Goal: Task Accomplishment & Management: Manage account settings

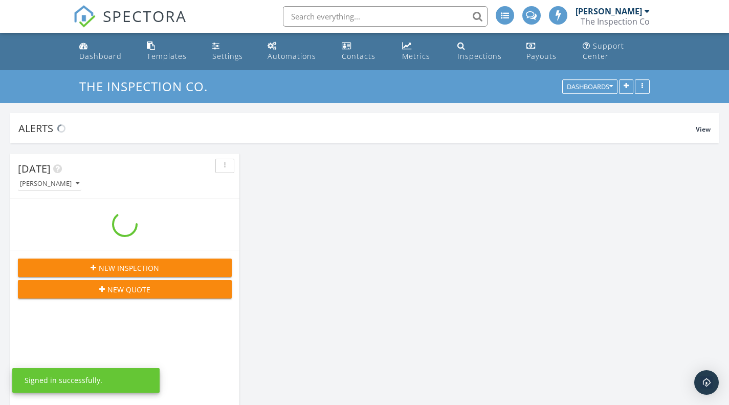
scroll to position [947, 745]
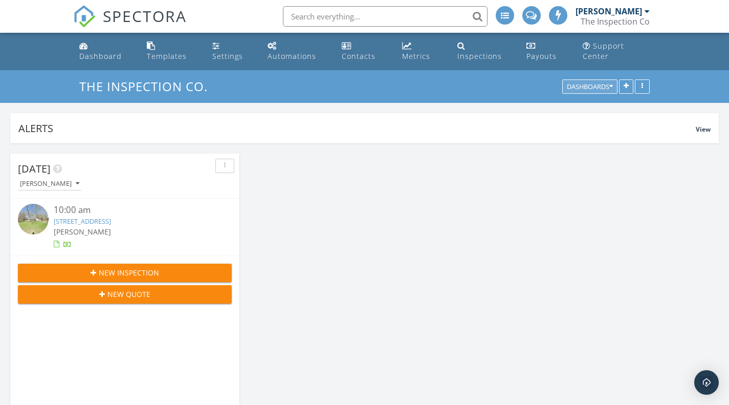
click at [609, 83] on icon "button" at bounding box center [611, 86] width 4 height 7
click at [673, 79] on div "The Inspection Co. Dashboards" at bounding box center [364, 86] width 729 height 33
click at [159, 46] on link "Templates" at bounding box center [171, 51] width 57 height 29
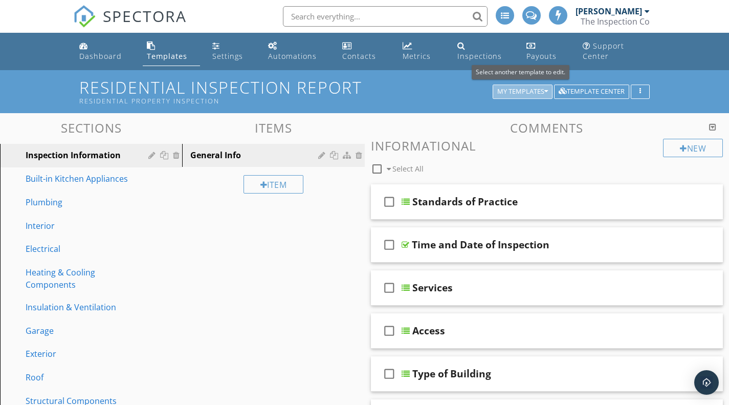
click at [544, 90] on icon "button" at bounding box center [546, 91] width 4 height 7
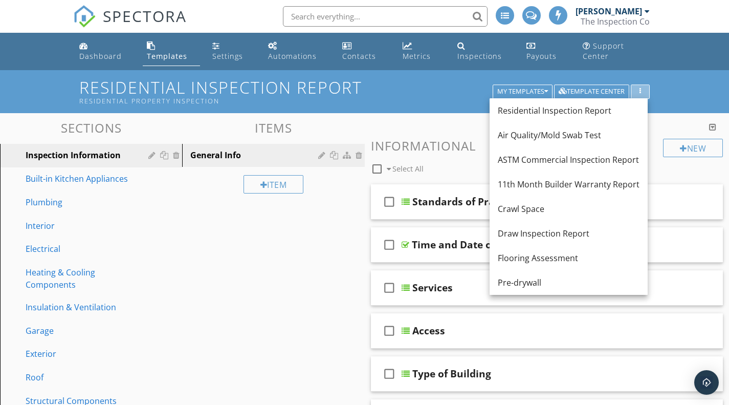
click at [640, 89] on icon "button" at bounding box center [640, 91] width 2 height 7
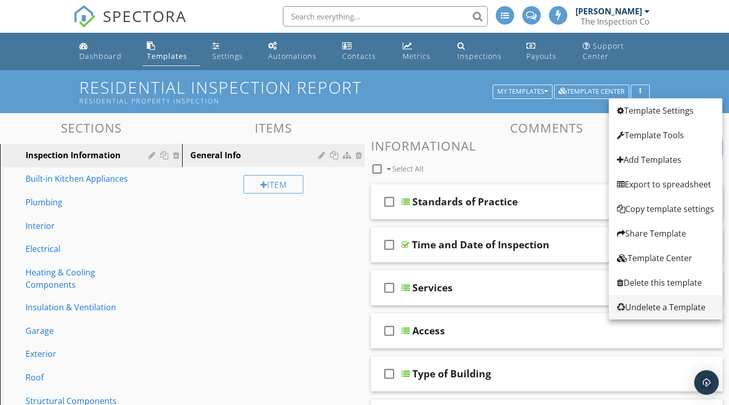
click at [648, 308] on div "Undelete a Template" at bounding box center [665, 307] width 97 height 12
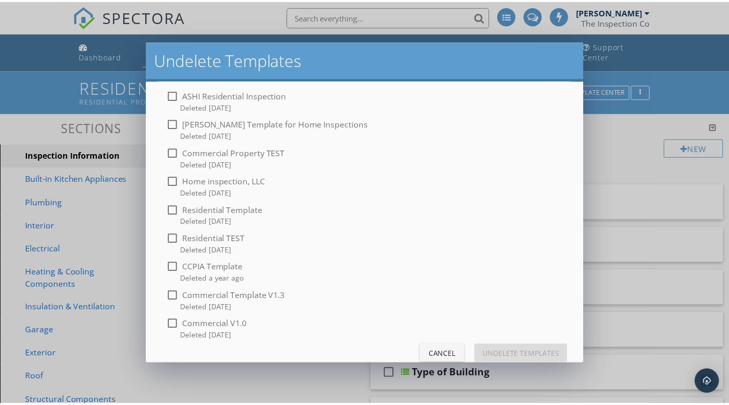
scroll to position [32, 0]
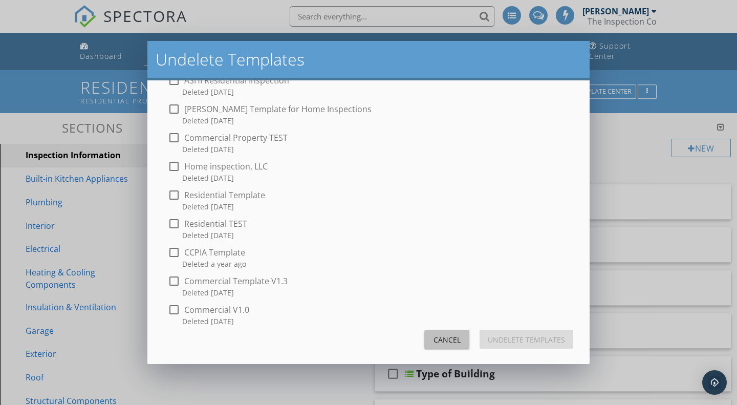
click at [435, 339] on div "Cancel" at bounding box center [446, 339] width 29 height 11
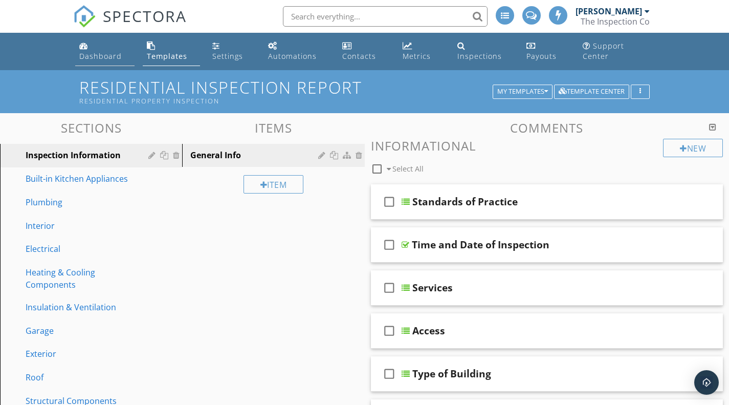
click at [81, 50] on div "Dashboard" at bounding box center [83, 45] width 9 height 8
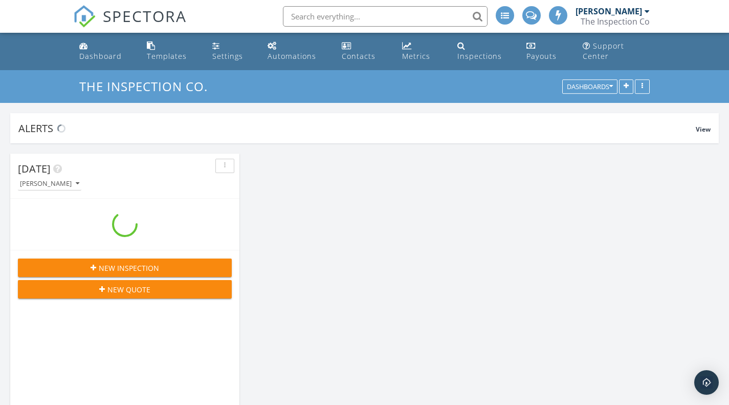
scroll to position [947, 745]
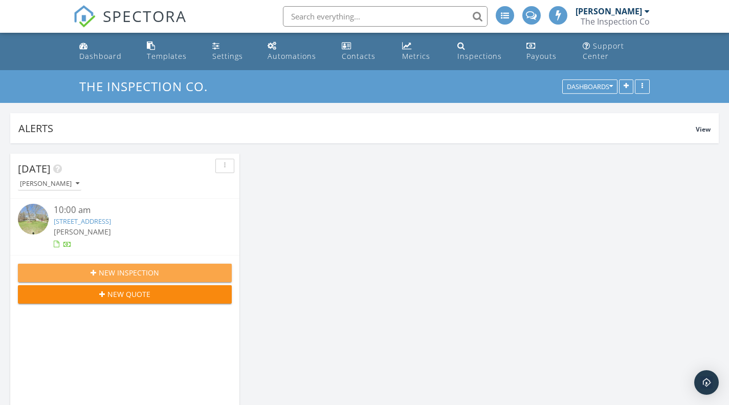
click at [141, 276] on span "New Inspection" at bounding box center [129, 272] width 60 height 11
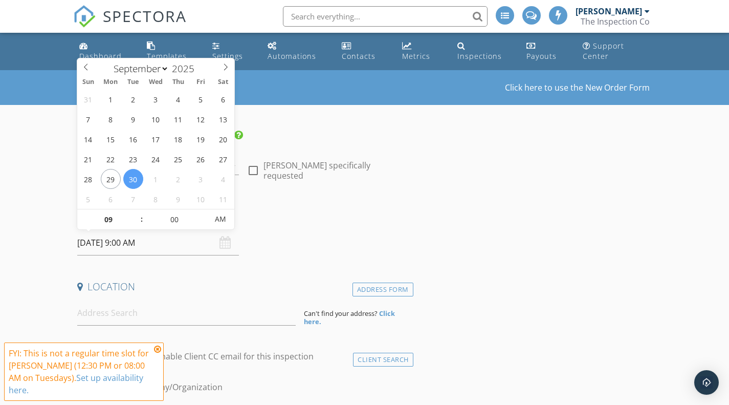
click at [161, 247] on input "09/30/2025 9:00 AM" at bounding box center [158, 242] width 162 height 25
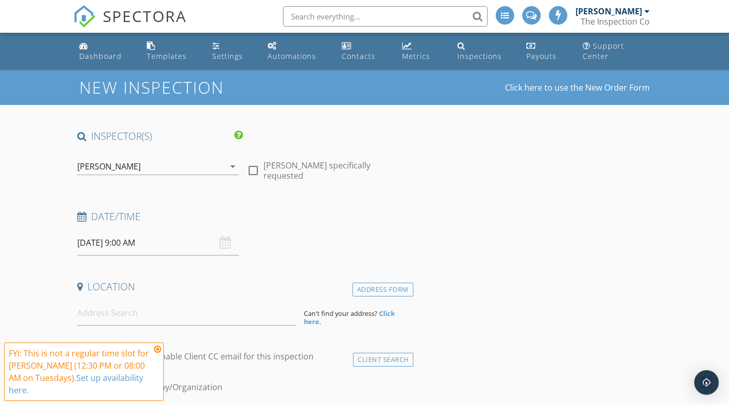
click at [158, 347] on icon at bounding box center [157, 349] width 7 height 8
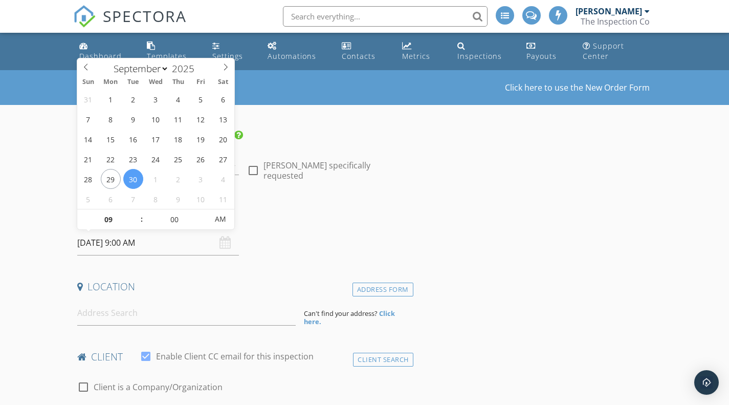
click at [156, 244] on input "09/30/2025 9:00 AM" at bounding box center [158, 242] width 162 height 25
type input "10"
type input "09/30/2025 10:00 AM"
click at [135, 212] on span at bounding box center [136, 214] width 7 height 10
type input "11"
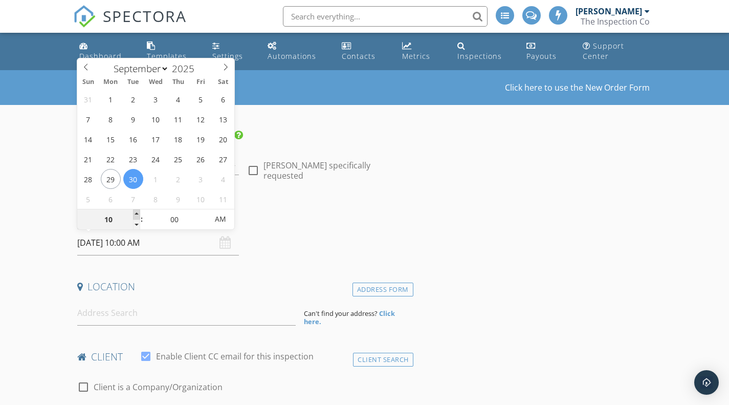
type input "09/30/2025 11:00 AM"
click at [135, 212] on span at bounding box center [136, 214] width 7 height 10
type input "05"
type input "09/30/2025 11:05 AM"
click at [203, 212] on span at bounding box center [202, 214] width 7 height 10
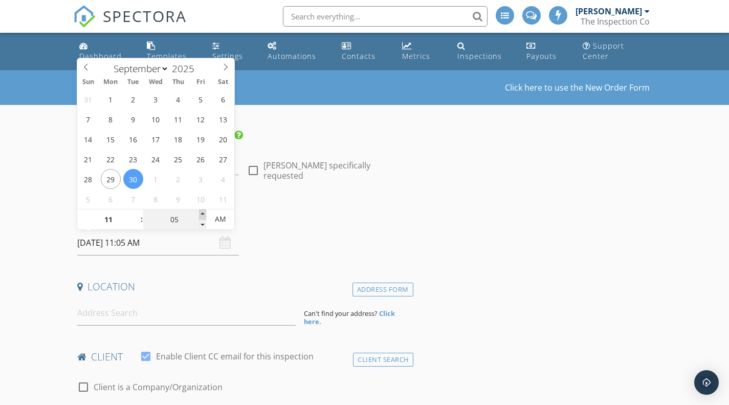
type input "10"
type input "09/30/2025 11:10 AM"
click at [203, 212] on span at bounding box center [202, 214] width 7 height 10
type input "15"
type input "09/30/2025 11:15 AM"
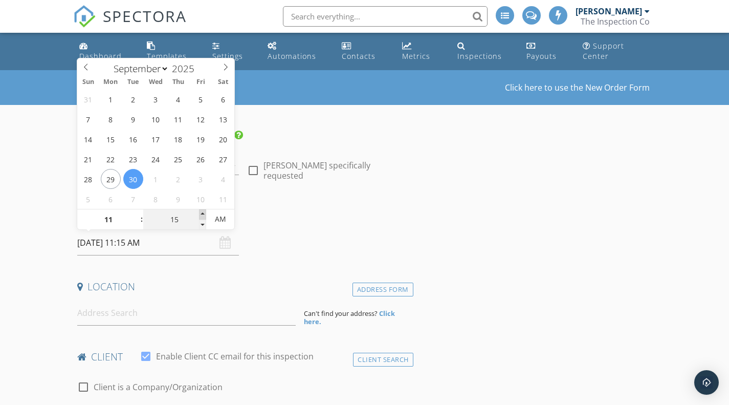
click at [203, 212] on span at bounding box center [202, 214] width 7 height 10
type input "20"
type input "09/30/2025 11:20 AM"
click at [203, 212] on span at bounding box center [202, 214] width 7 height 10
type input "15"
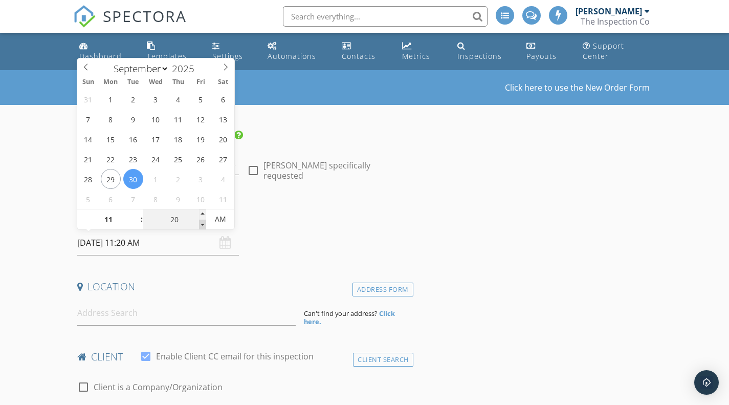
type input "09/30/2025 11:15 AM"
click at [202, 223] on span at bounding box center [202, 224] width 7 height 10
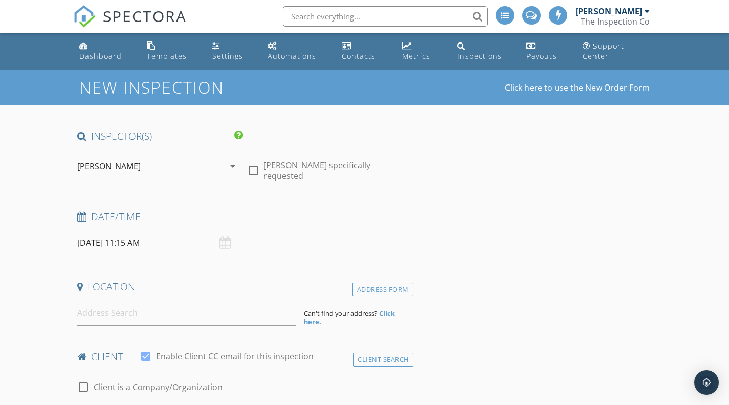
click at [259, 218] on h4 "Date/Time" at bounding box center [243, 216] width 332 height 13
click at [169, 312] on input at bounding box center [186, 312] width 218 height 25
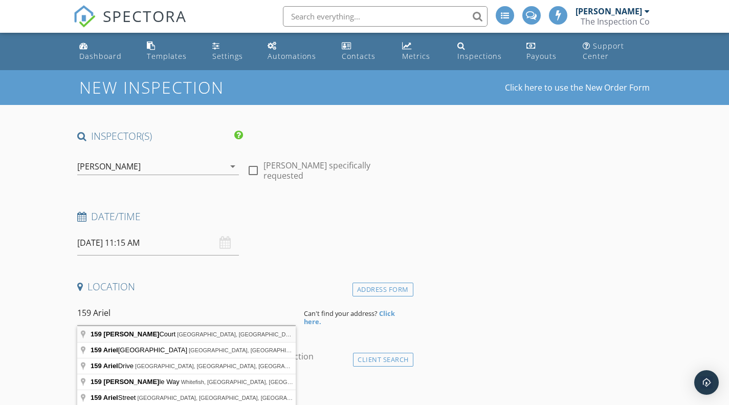
type input "159 Ariel Court, Mocksville, NC, USA"
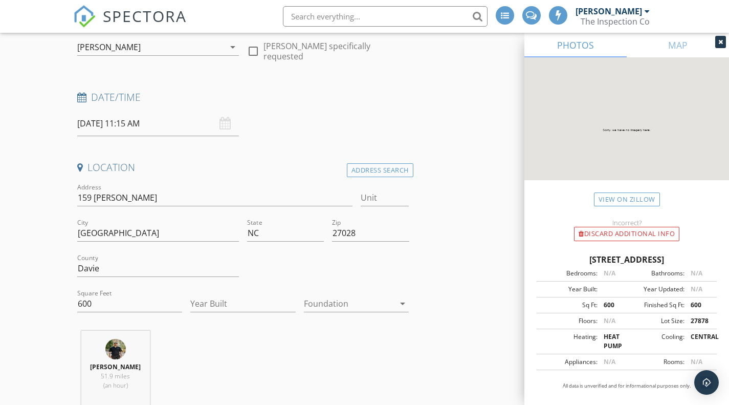
scroll to position [120, 0]
click at [137, 308] on input "600" at bounding box center [129, 303] width 105 height 17
type input "6"
click at [402, 301] on icon "arrow_drop_down" at bounding box center [402, 303] width 12 height 12
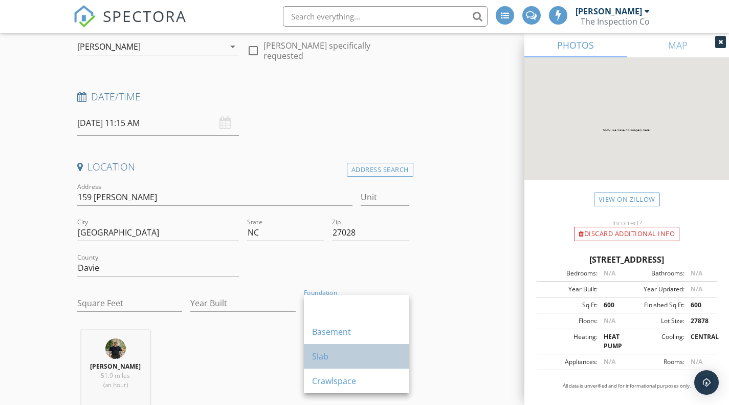
click at [358, 360] on div "Slab" at bounding box center [356, 356] width 89 height 12
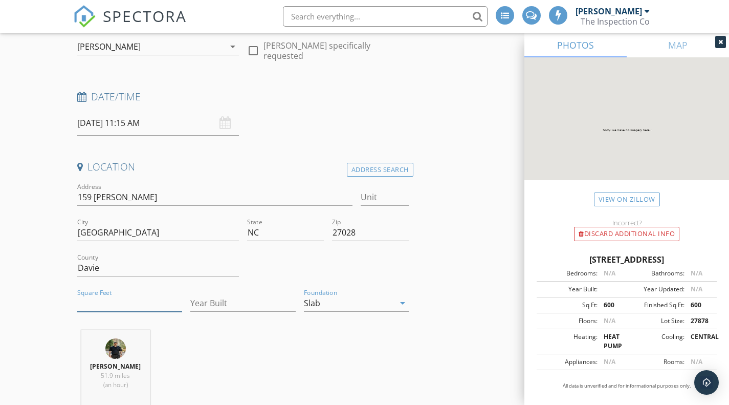
click at [146, 304] on input "Square Feet" at bounding box center [129, 303] width 105 height 17
type input "1155"
click at [205, 304] on input "Year Built" at bounding box center [242, 303] width 105 height 17
type input "2024"
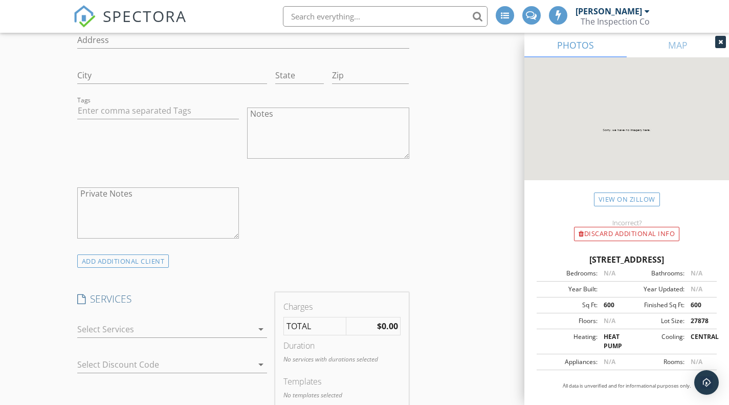
scroll to position [698, 0]
click at [260, 329] on icon "arrow_drop_down" at bounding box center [261, 328] width 12 height 12
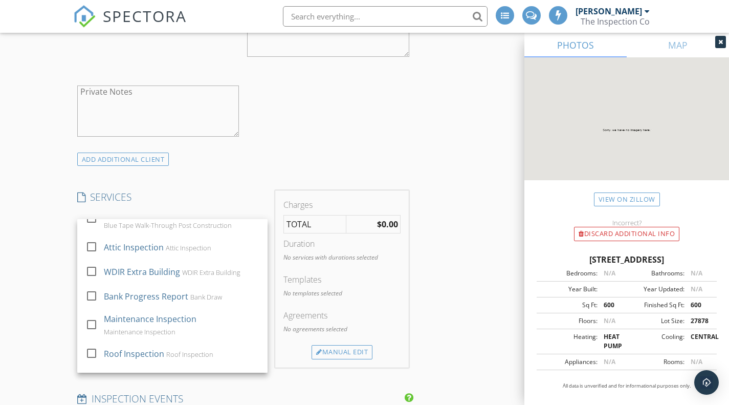
scroll to position [1131, 0]
click at [447, 287] on div "INSPECTOR(S) check_box Dean Young PRIMARY Dean Young arrow_drop_down check_box_…" at bounding box center [364, 297] width 583 height 1933
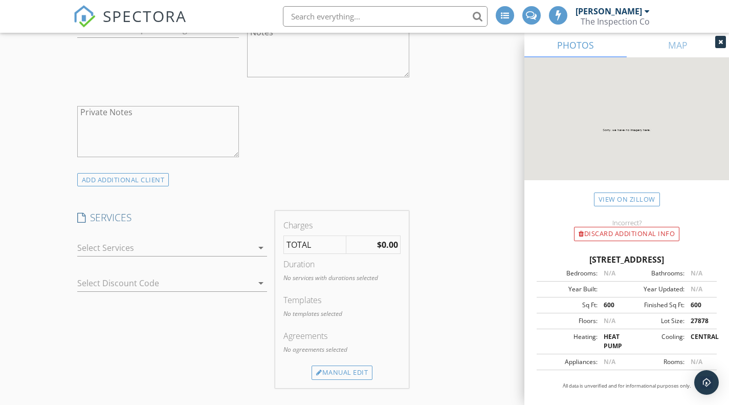
scroll to position [805, 0]
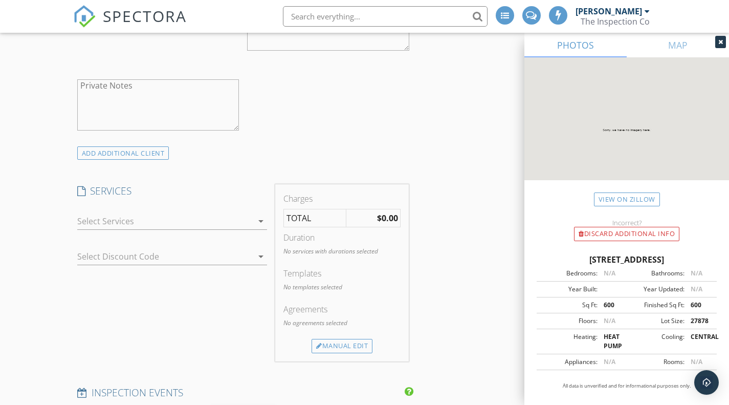
click at [261, 221] on icon "arrow_drop_down" at bounding box center [261, 221] width 12 height 12
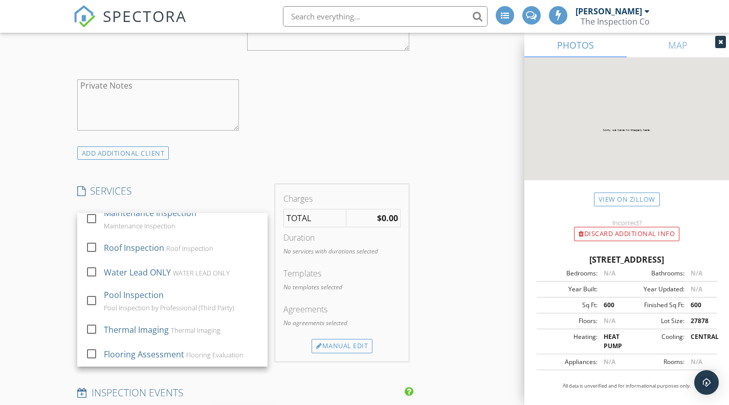
scroll to position [861, 0]
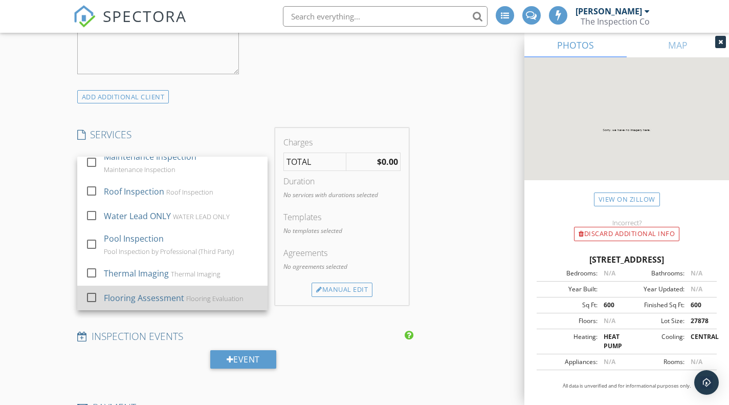
click at [91, 296] on div at bounding box center [91, 296] width 17 height 17
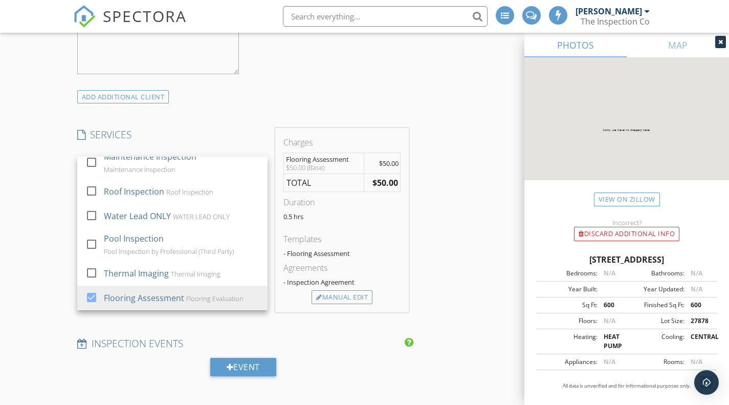
click at [461, 143] on div "INSPECTOR(S) check_box Dean Young PRIMARY Dean Young arrow_drop_down check_box_…" at bounding box center [364, 239] width 583 height 1940
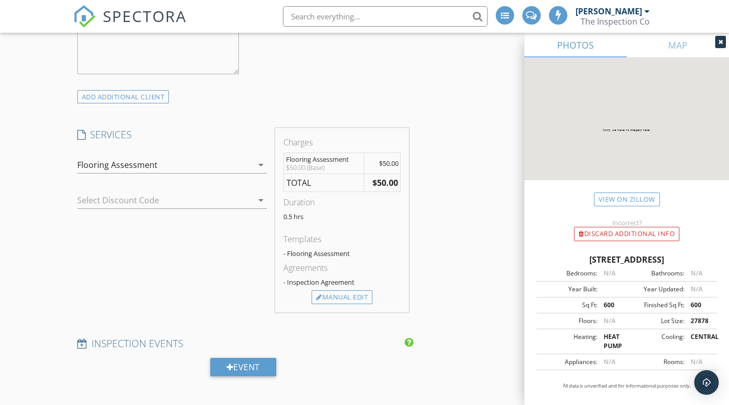
click at [258, 163] on icon "arrow_drop_down" at bounding box center [261, 165] width 12 height 12
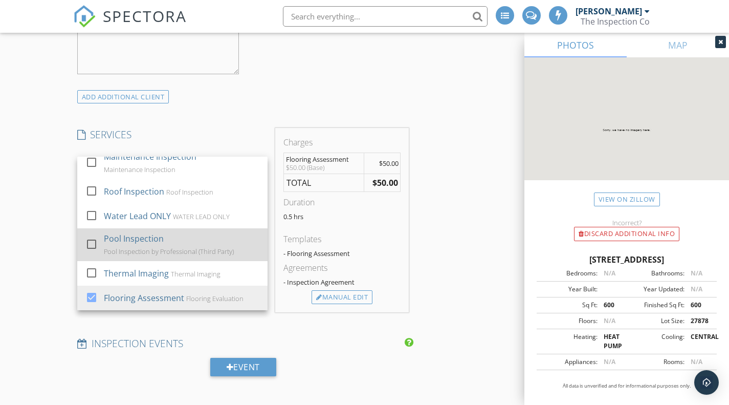
scroll to position [1252, 0]
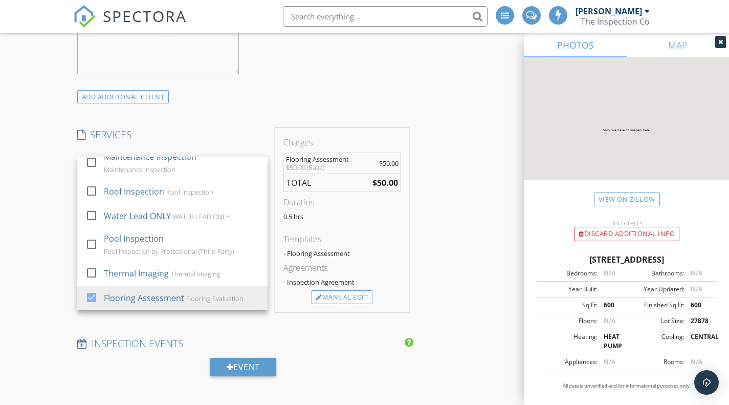
click at [449, 257] on div "INSPECTOR(S) check_box Dean Young PRIMARY Dean Young arrow_drop_down check_box_…" at bounding box center [364, 239] width 583 height 1940
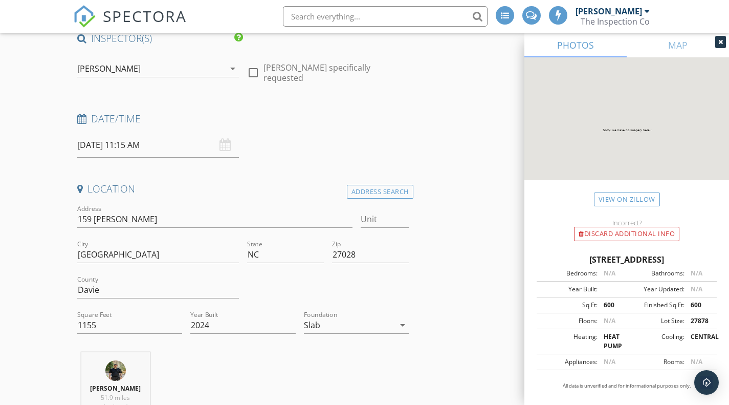
scroll to position [0, 0]
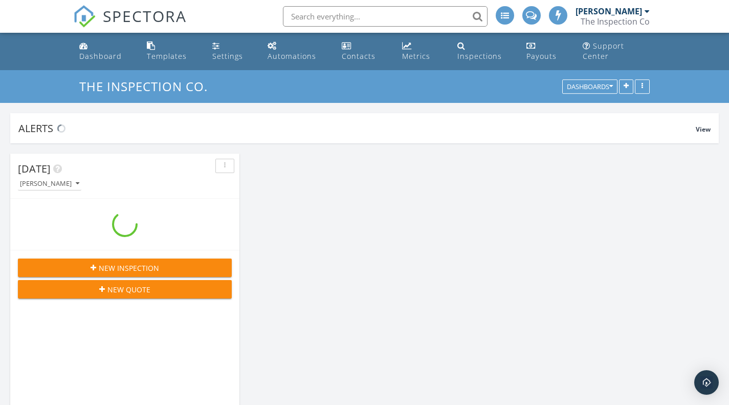
scroll to position [947, 745]
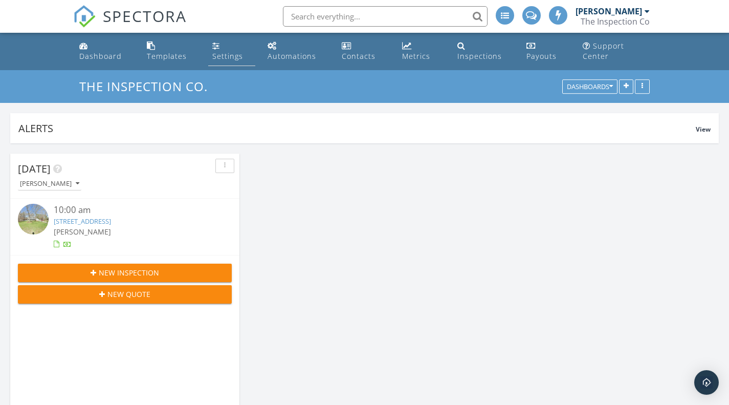
click at [230, 53] on div "Settings" at bounding box center [227, 56] width 31 height 10
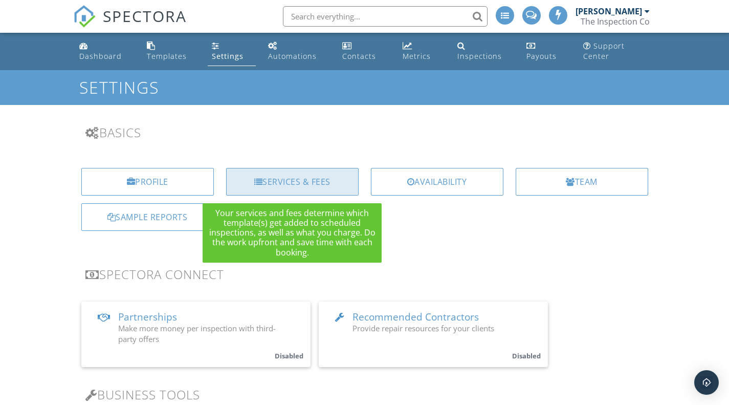
click at [267, 180] on div "Services & Fees" at bounding box center [292, 182] width 132 height 28
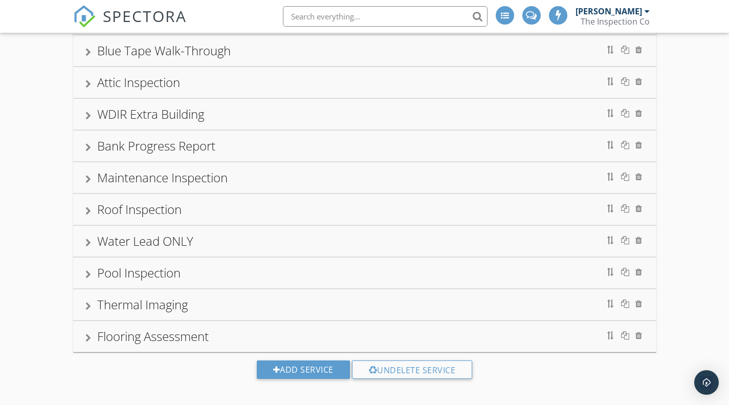
scroll to position [979, 0]
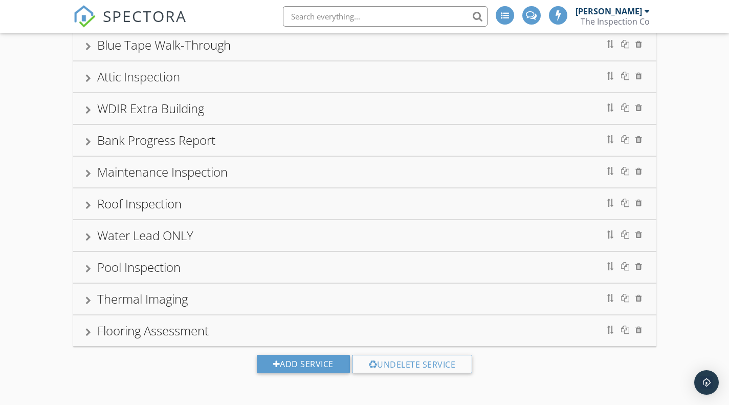
click at [86, 331] on div at bounding box center [88, 332] width 6 height 8
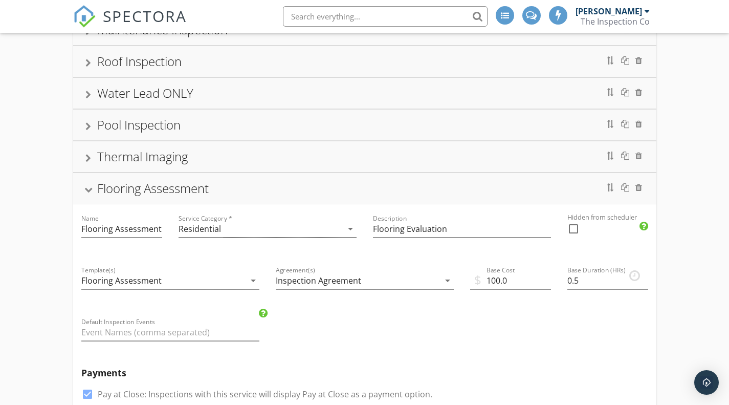
scroll to position [1123, 0]
click at [547, 280] on input "99.99" at bounding box center [510, 279] width 81 height 17
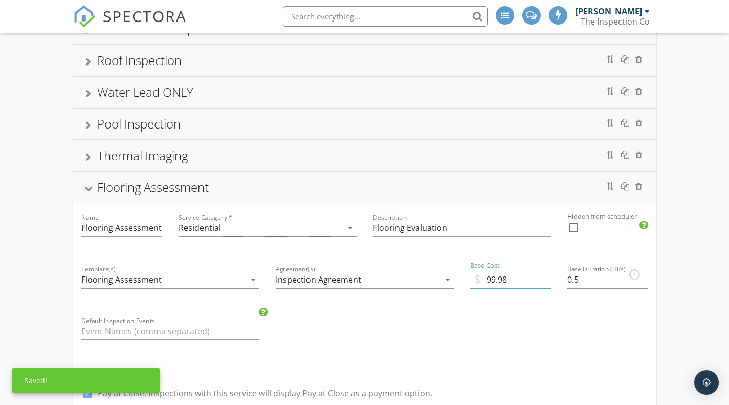
click at [547, 280] on input "99.98" at bounding box center [510, 279] width 81 height 17
click at [547, 280] on input "99.97" at bounding box center [510, 279] width 81 height 17
click at [547, 280] on input "99.96" at bounding box center [510, 279] width 81 height 17
click at [547, 280] on input "99.95" at bounding box center [510, 279] width 81 height 17
click at [547, 280] on input "99.94" at bounding box center [510, 279] width 81 height 17
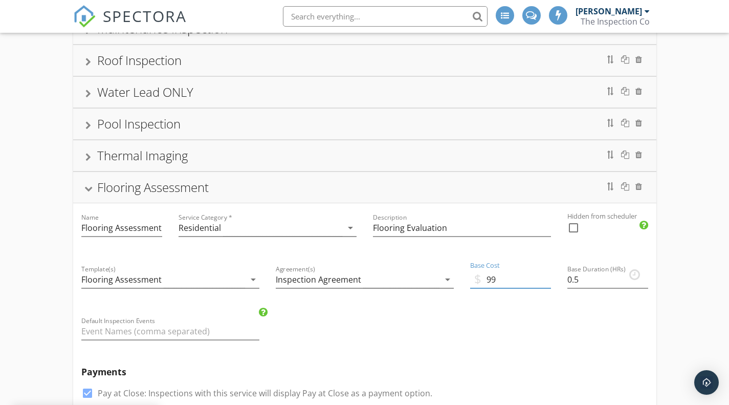
type input "9"
type input "50"
click at [255, 278] on icon "arrow_drop_down" at bounding box center [253, 279] width 12 height 12
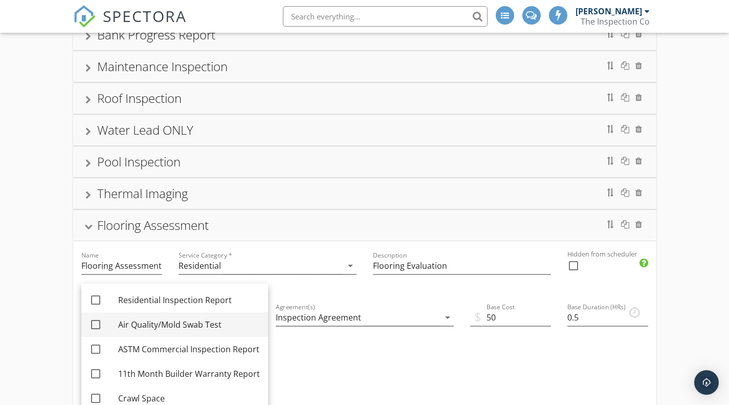
scroll to position [1084, 0]
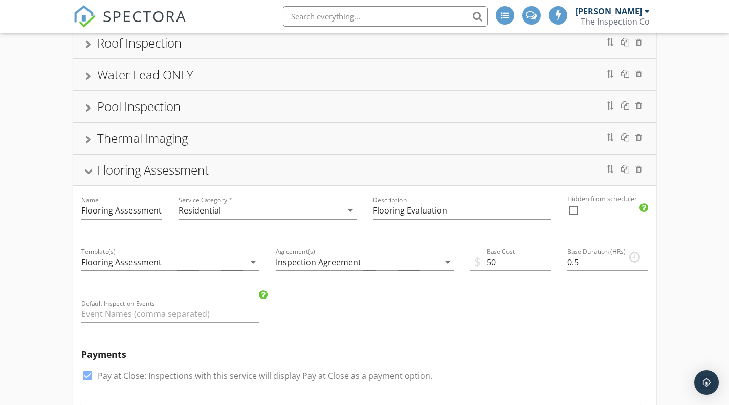
scroll to position [1141, 0]
click at [252, 261] on icon "arrow_drop_down" at bounding box center [253, 261] width 12 height 12
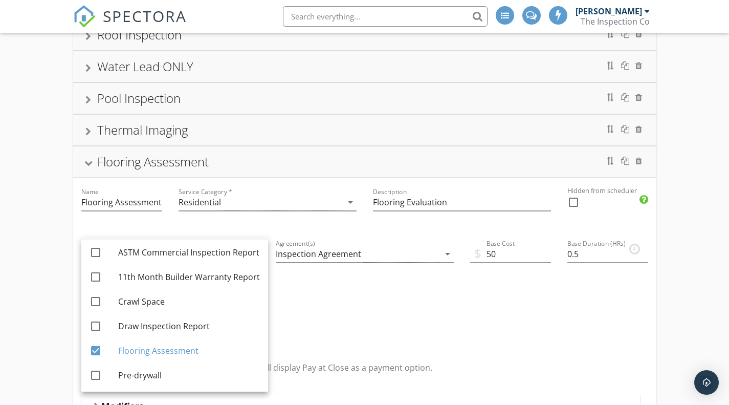
scroll to position [1149, 0]
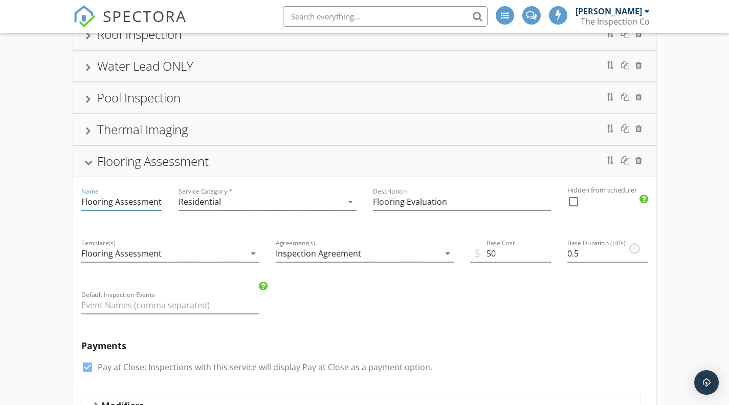
click at [160, 203] on input "Flooring Assessment" at bounding box center [121, 201] width 81 height 17
type input "F"
type input "Foundation (General)"
click at [461, 200] on input "Flooring Evaluation" at bounding box center [462, 201] width 178 height 17
type input "F"
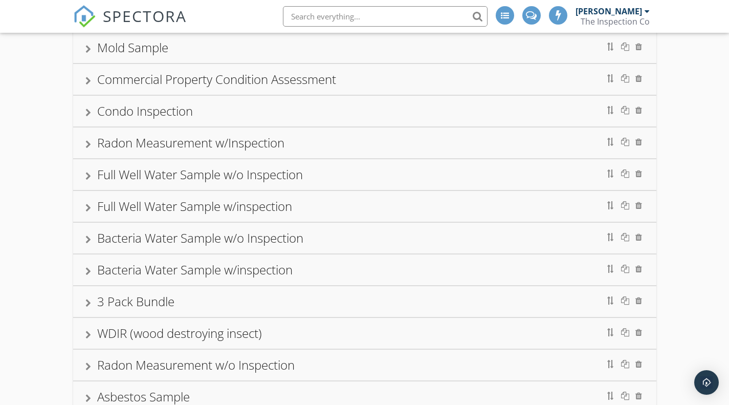
scroll to position [370, 0]
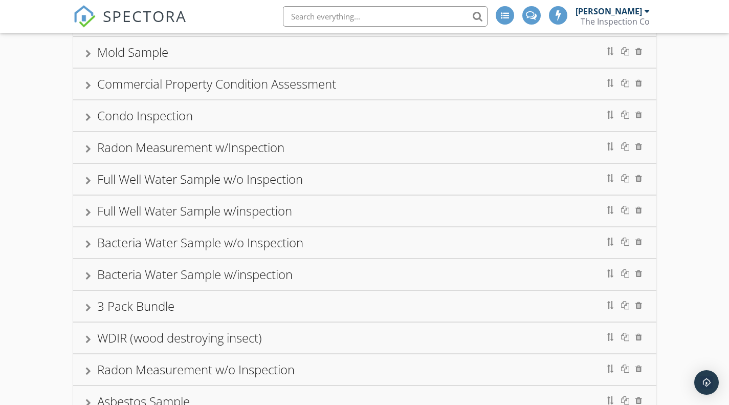
type input "General visual foundation inspection"
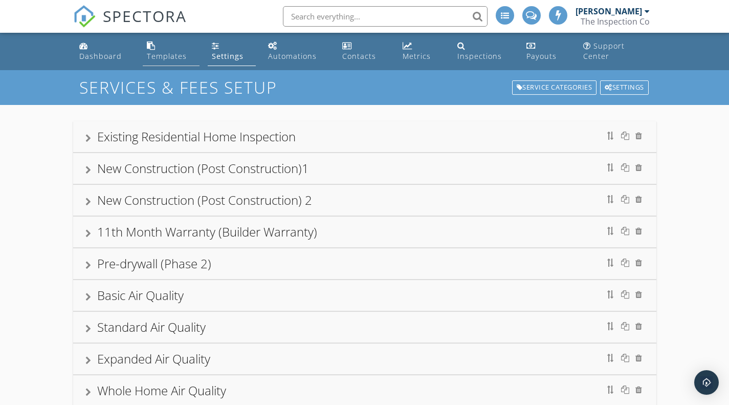
click at [174, 54] on div "Templates" at bounding box center [167, 56] width 40 height 10
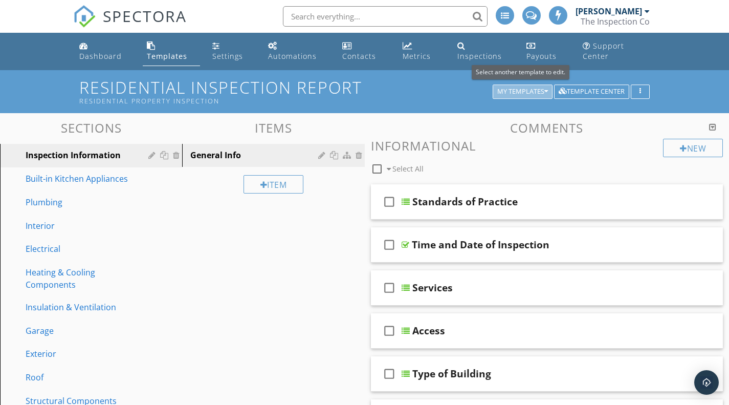
click at [517, 88] on div "My Templates" at bounding box center [522, 91] width 51 height 7
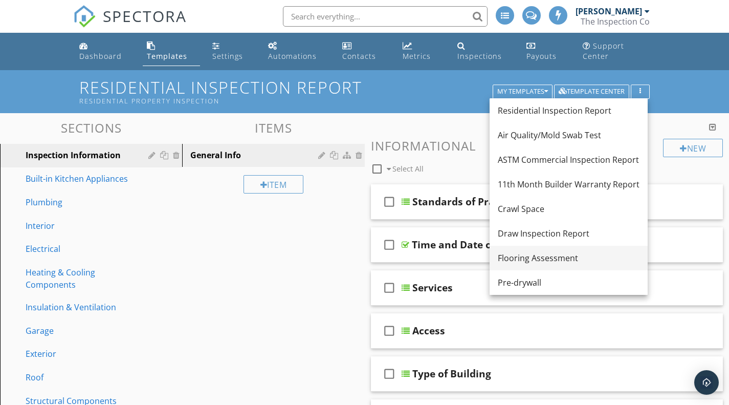
click at [516, 257] on div "Flooring Assessment" at bounding box center [569, 258] width 142 height 12
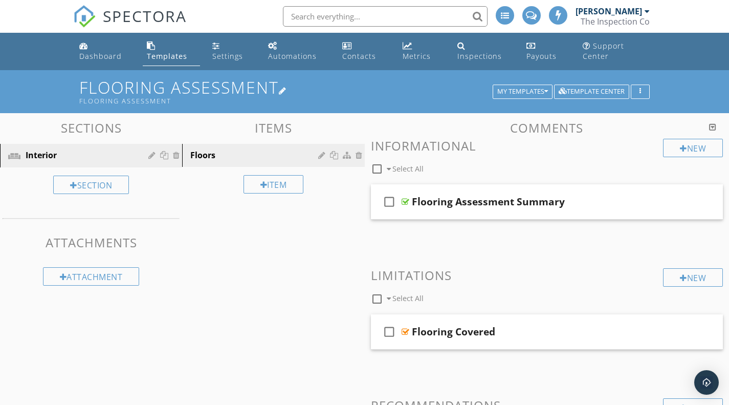
click at [287, 88] on div at bounding box center [283, 90] width 8 height 8
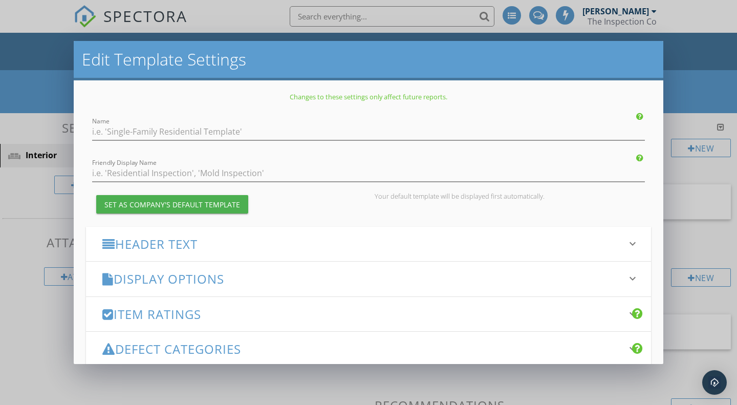
type input "Flooring Assessment"
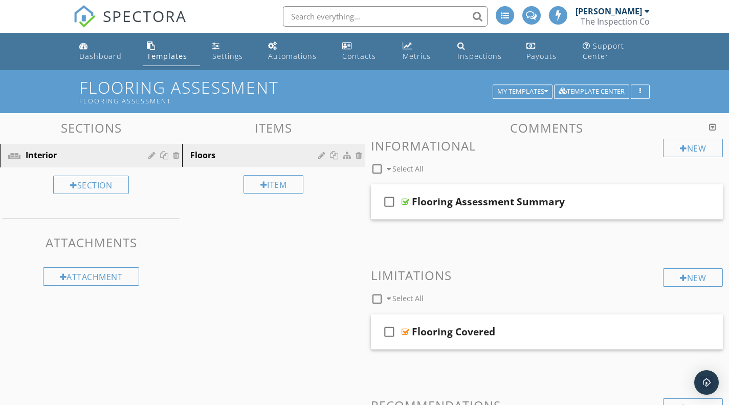
click at [706, 94] on div at bounding box center [364, 202] width 729 height 405
click at [545, 88] on icon "button" at bounding box center [546, 91] width 4 height 7
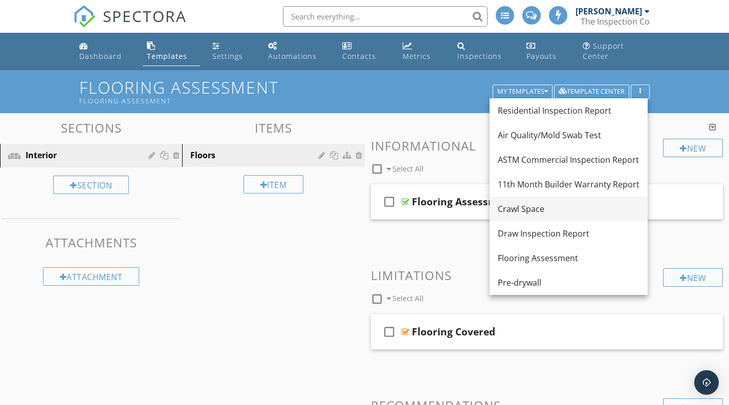
click at [529, 214] on div "Crawl Space" at bounding box center [569, 209] width 142 height 12
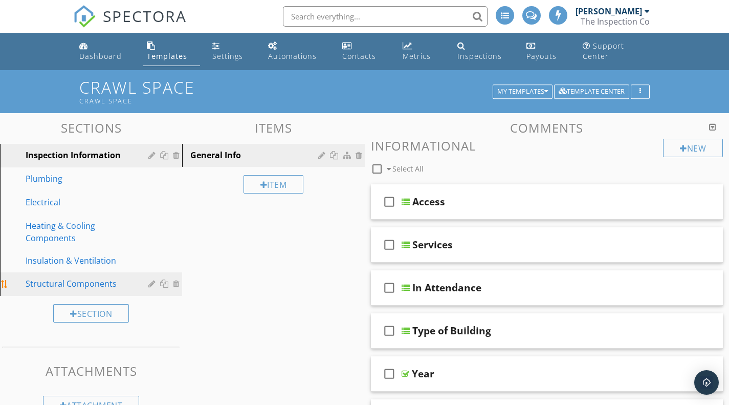
click at [84, 279] on div "Structural Components" at bounding box center [80, 283] width 108 height 12
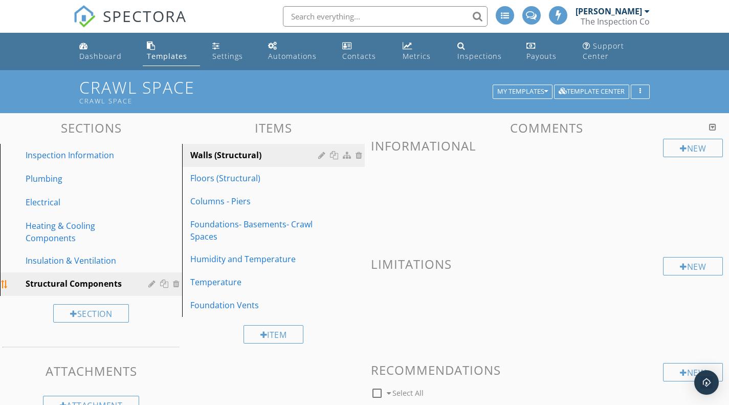
click at [151, 284] on div at bounding box center [153, 283] width 10 height 8
click at [700, 210] on div at bounding box center [364, 202] width 729 height 405
click at [166, 285] on div at bounding box center [165, 283] width 11 height 8
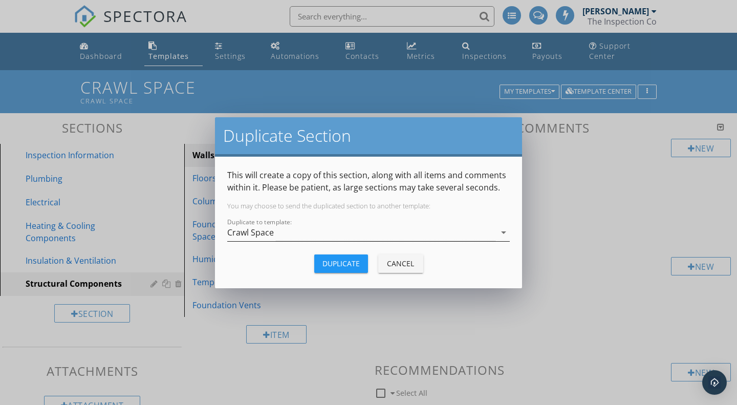
click at [503, 231] on icon "arrow_drop_down" at bounding box center [503, 232] width 12 height 12
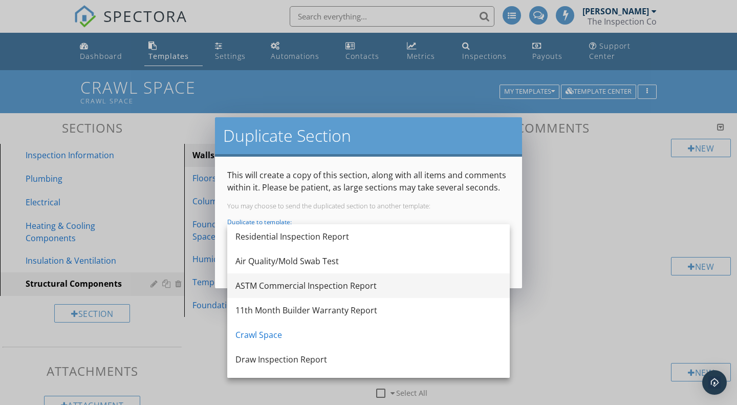
scroll to position [43, 0]
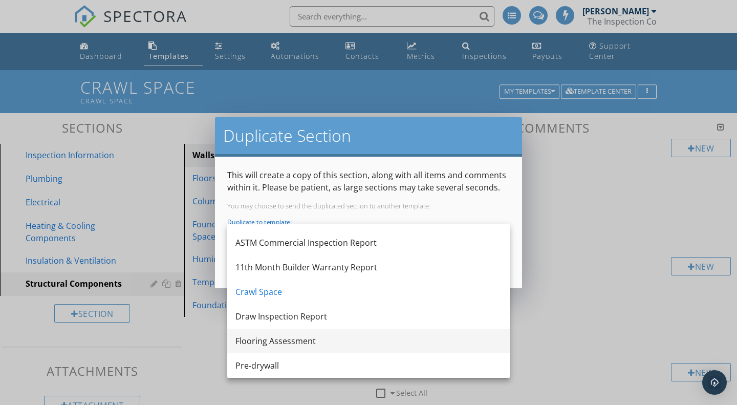
click at [312, 339] on div "Flooring Assessment" at bounding box center [368, 341] width 266 height 12
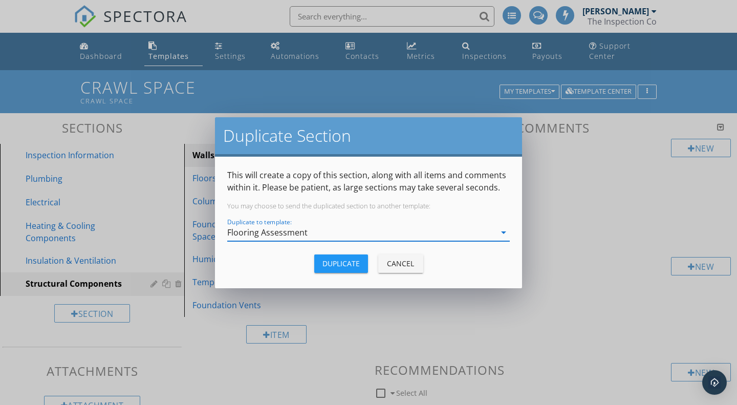
click at [337, 256] on button "Duplicate" at bounding box center [341, 263] width 54 height 18
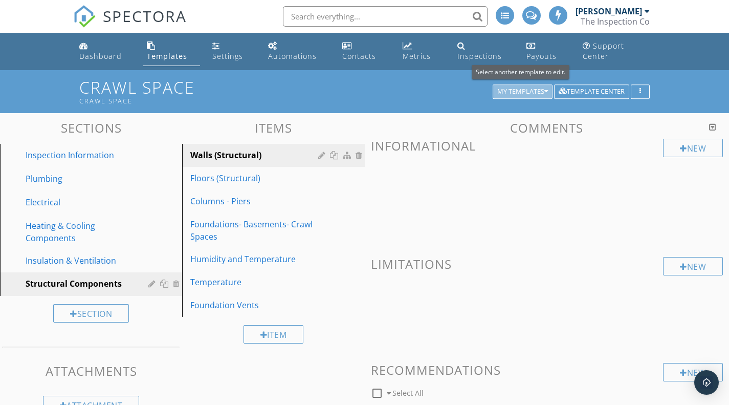
click at [544, 94] on icon "button" at bounding box center [546, 91] width 4 height 7
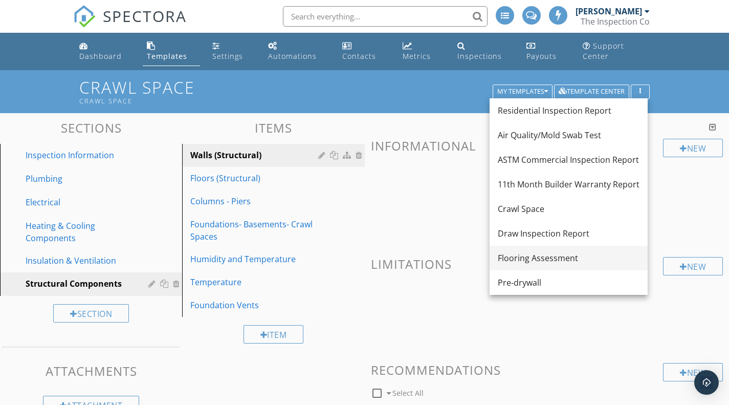
click at [538, 262] on div "Flooring Assessment" at bounding box center [569, 258] width 142 height 12
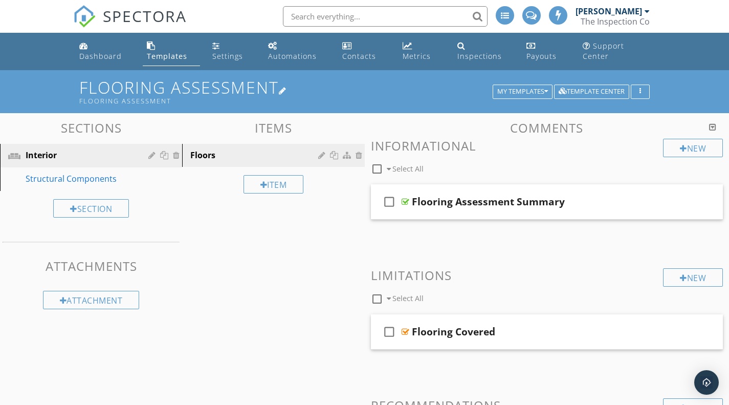
click at [286, 90] on div at bounding box center [283, 90] width 8 height 8
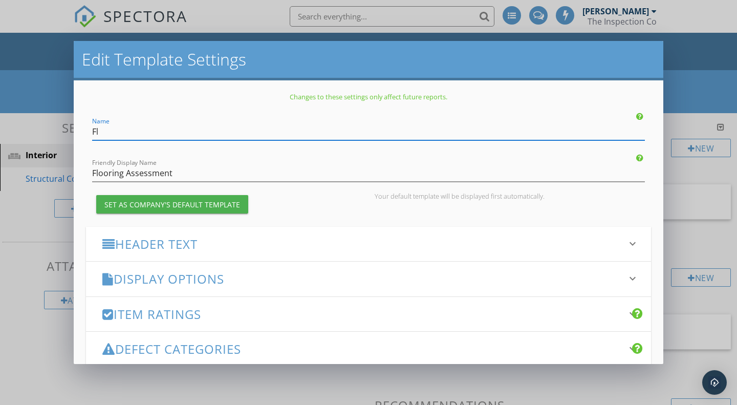
type input "F"
type input "Foundation"
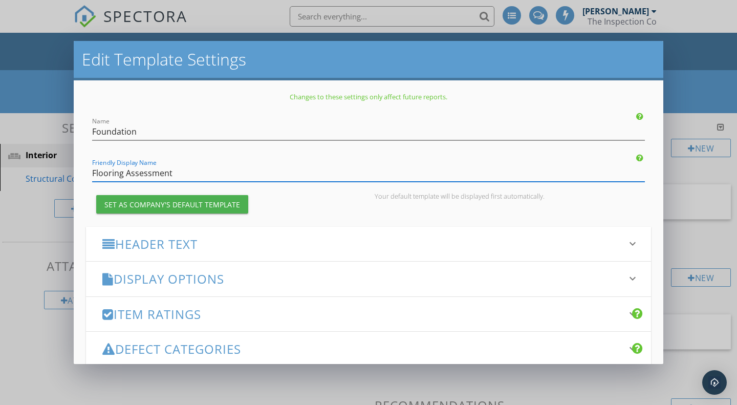
click at [123, 174] on input "Flooring Assessment" at bounding box center [368, 173] width 552 height 17
click at [222, 176] on input "Visual Foundation Assessment" at bounding box center [368, 173] width 552 height 17
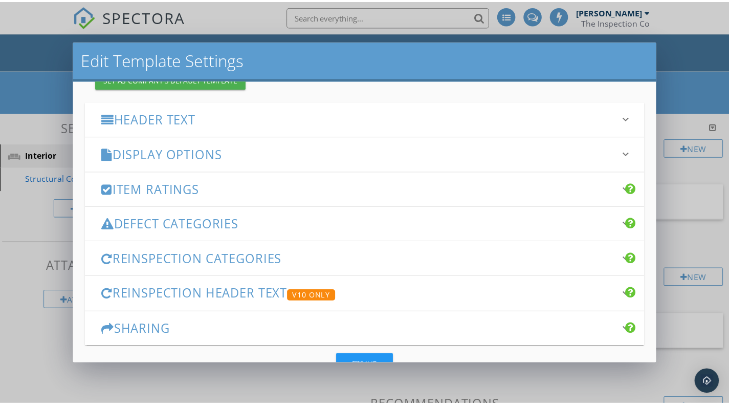
scroll to position [160, 0]
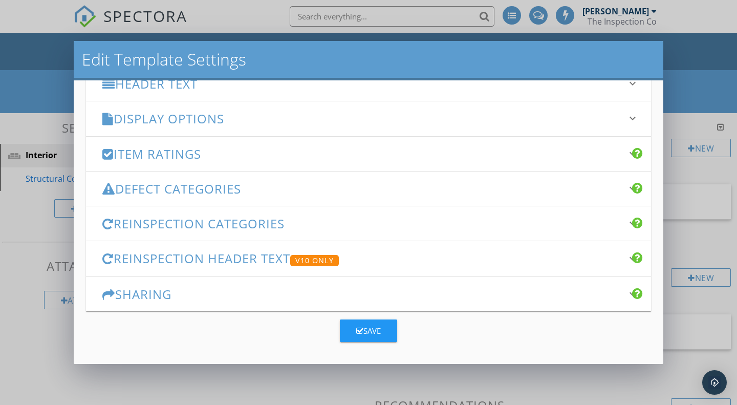
type input "Visual Foundation"
click at [368, 333] on div "Save" at bounding box center [368, 331] width 25 height 12
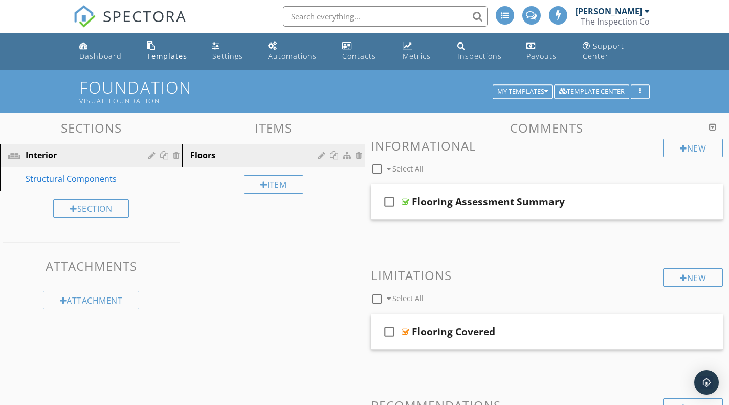
scroll to position [2, 0]
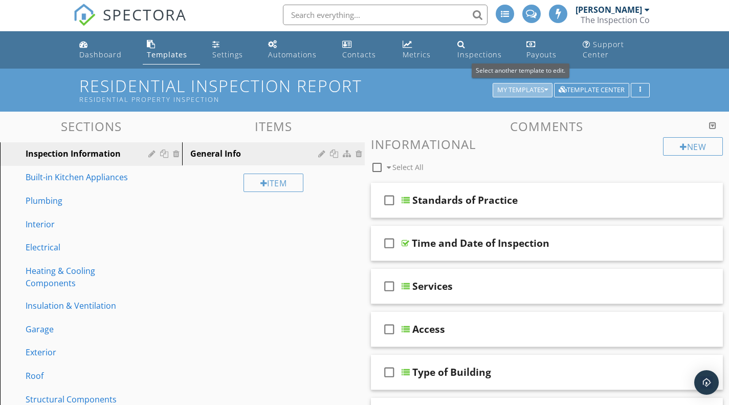
click at [547, 91] on icon "button" at bounding box center [546, 89] width 4 height 7
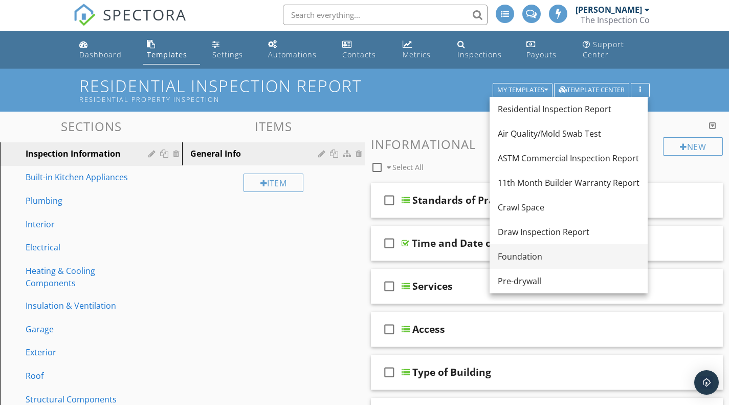
click at [529, 253] on div "Foundation" at bounding box center [569, 256] width 142 height 12
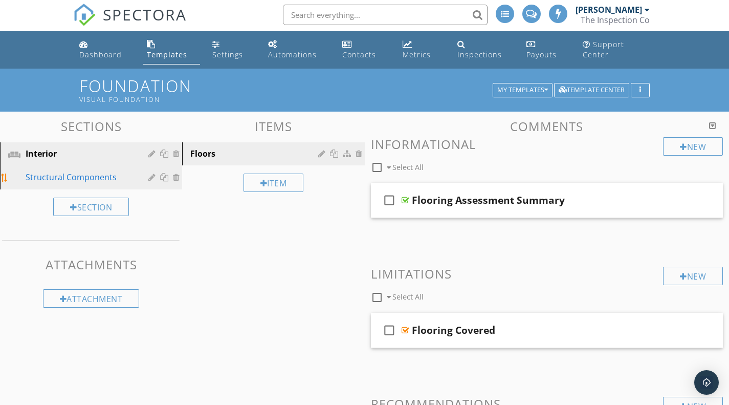
click at [100, 180] on div "Structural Components" at bounding box center [80, 177] width 108 height 12
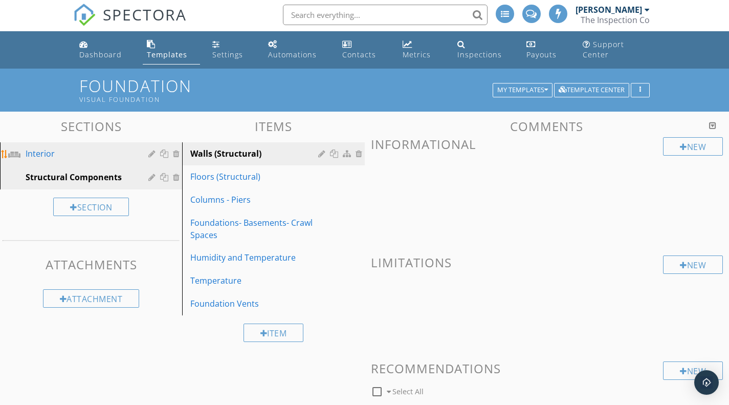
click at [176, 151] on div at bounding box center [177, 153] width 9 height 8
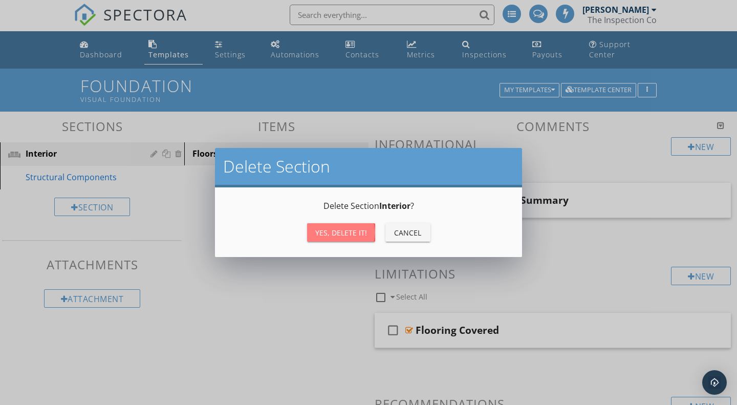
click at [323, 229] on div "Yes, Delete it!" at bounding box center [341, 232] width 52 height 11
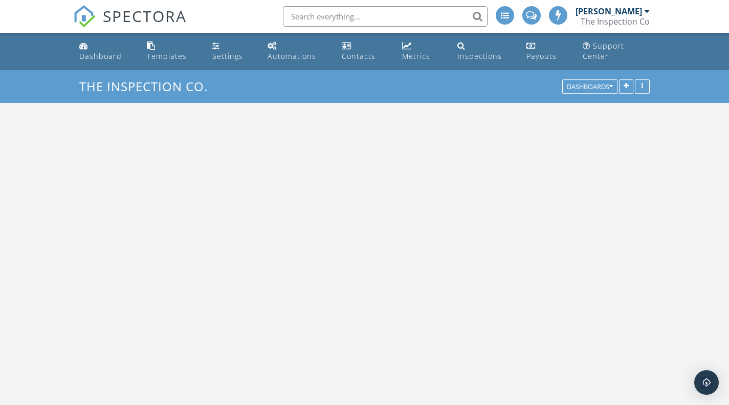
scroll to position [947, 745]
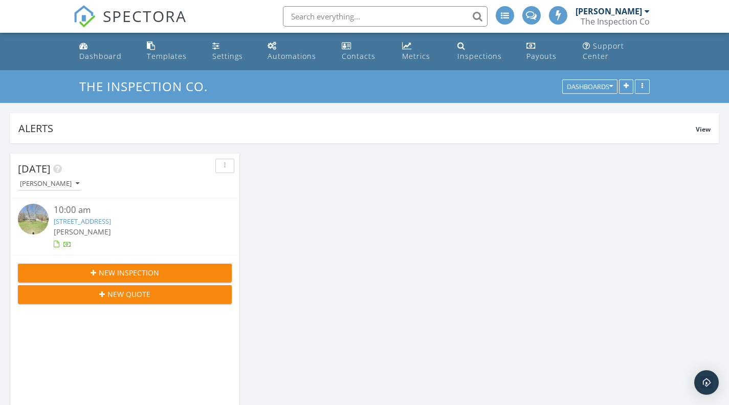
click at [133, 274] on span "New Inspection" at bounding box center [129, 272] width 60 height 11
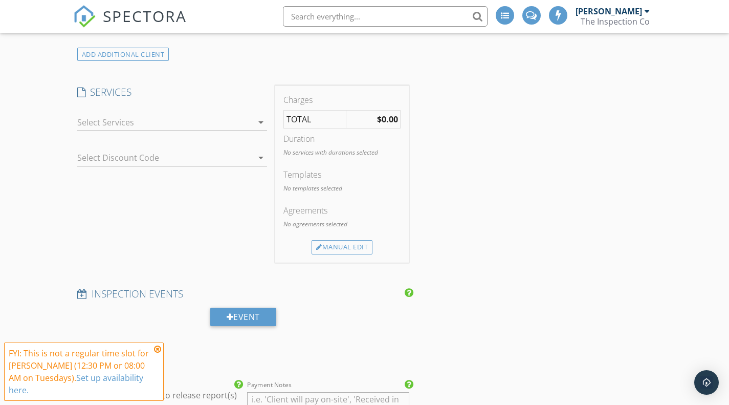
scroll to position [757, 0]
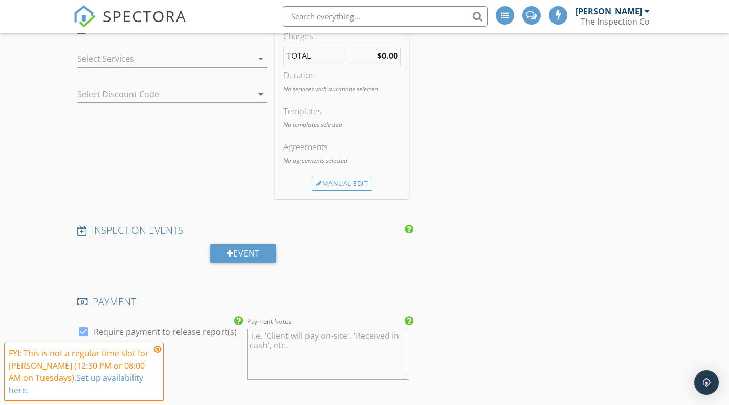
click at [157, 347] on icon at bounding box center [157, 349] width 7 height 8
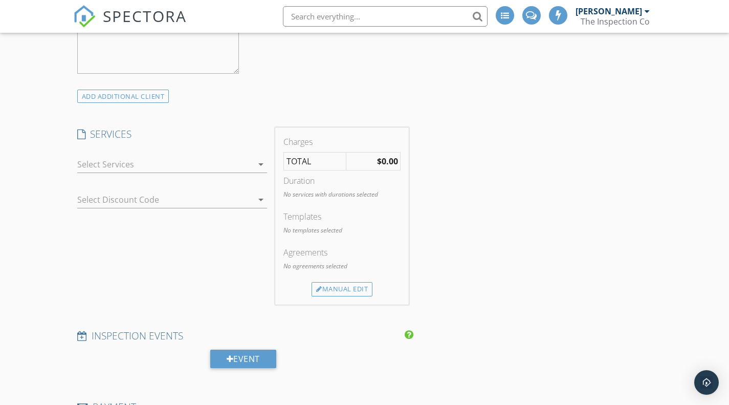
scroll to position [652, 0]
click at [261, 164] on icon "arrow_drop_down" at bounding box center [261, 165] width 12 height 12
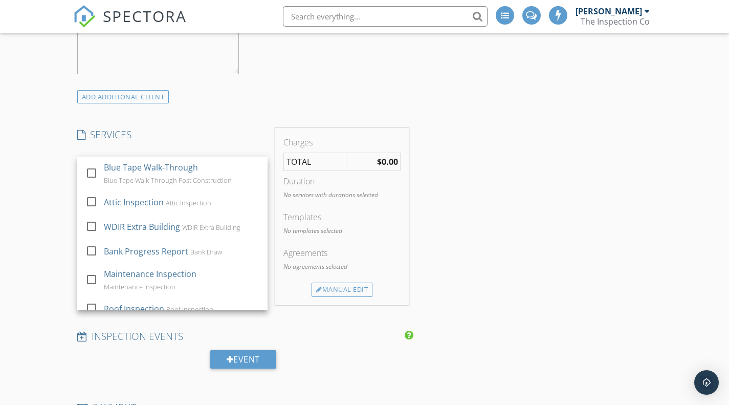
scroll to position [1260, 0]
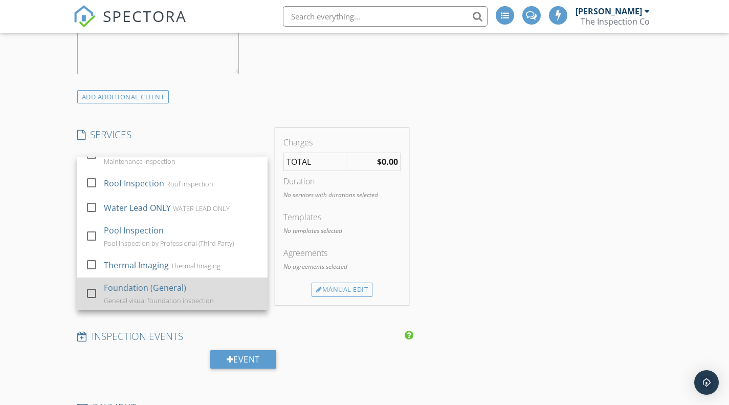
click at [93, 291] on div at bounding box center [91, 292] width 17 height 17
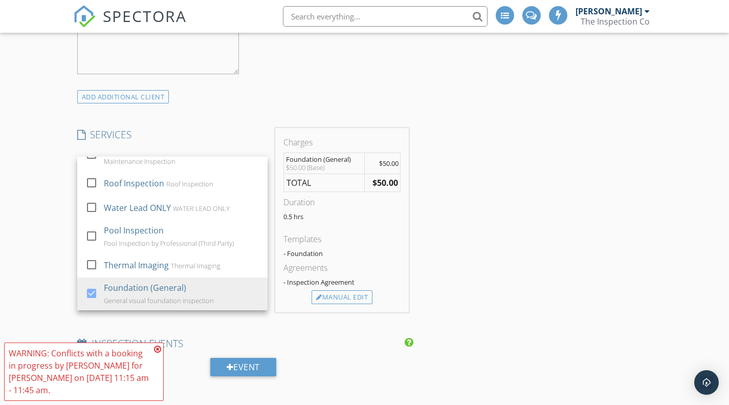
click at [159, 350] on icon at bounding box center [157, 349] width 7 height 8
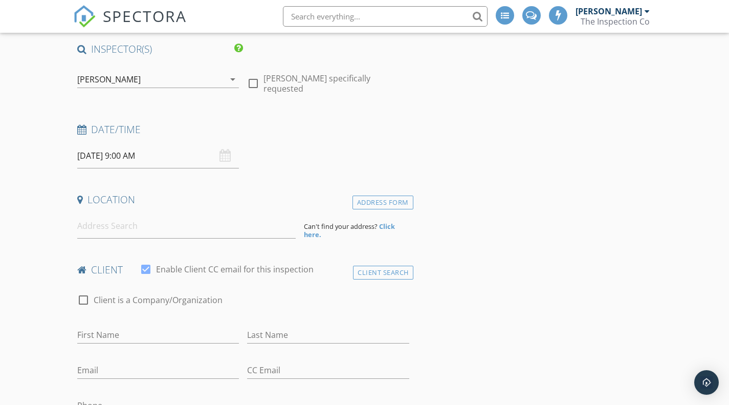
scroll to position [0, 0]
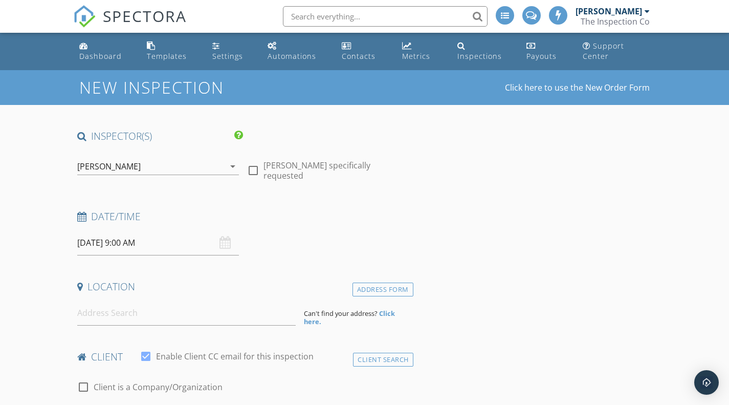
click at [155, 242] on input "[DATE] 9:00 AM" at bounding box center [158, 242] width 162 height 25
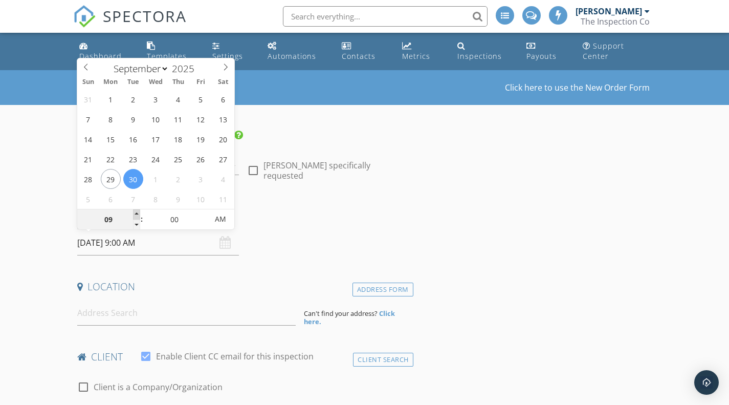
type input "10"
type input "09/30/2025 10:00 AM"
click at [137, 212] on span at bounding box center [136, 214] width 7 height 10
type input "11"
type input "09/30/2025 11:00 AM"
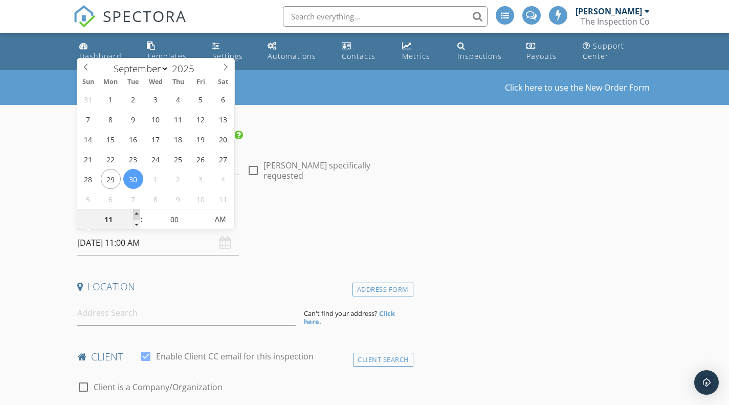
click at [137, 212] on span at bounding box center [136, 214] width 7 height 10
type input "05"
type input "09/30/2025 11:05 AM"
click at [203, 213] on span at bounding box center [202, 214] width 7 height 10
type input "10"
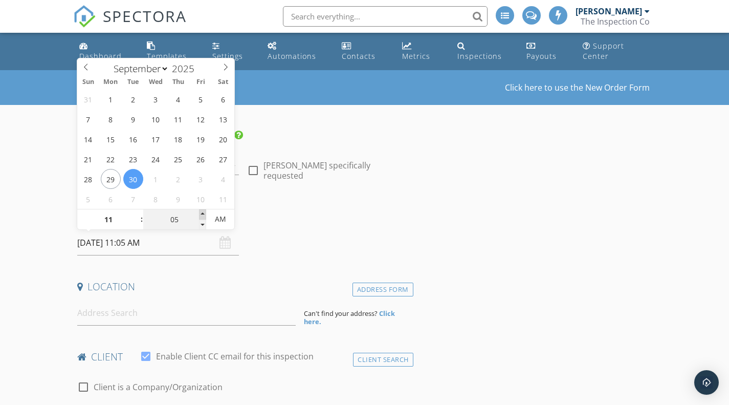
type input "09/30/2025 11:10 AM"
click at [203, 213] on span at bounding box center [202, 214] width 7 height 10
type input "15"
type input "[DATE] 11:15 AM"
click at [203, 213] on span at bounding box center [202, 214] width 7 height 10
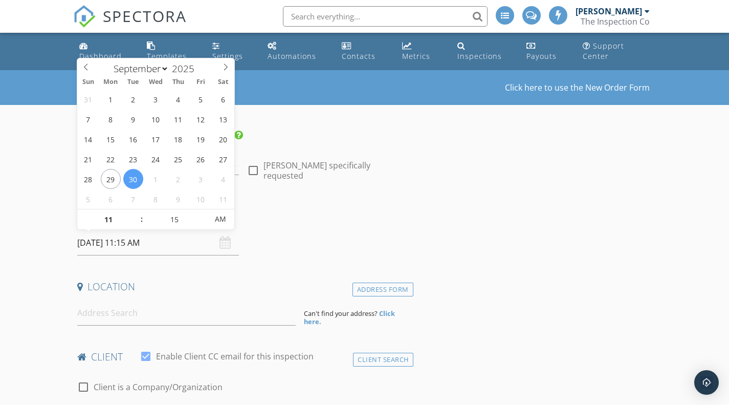
click at [296, 231] on div "Date/Time 09/30/2025 11:15 AM" at bounding box center [243, 233] width 340 height 46
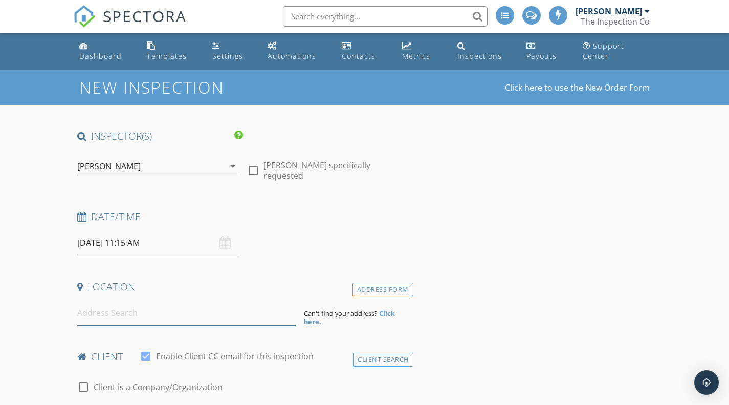
click at [204, 311] on input at bounding box center [186, 312] width 218 height 25
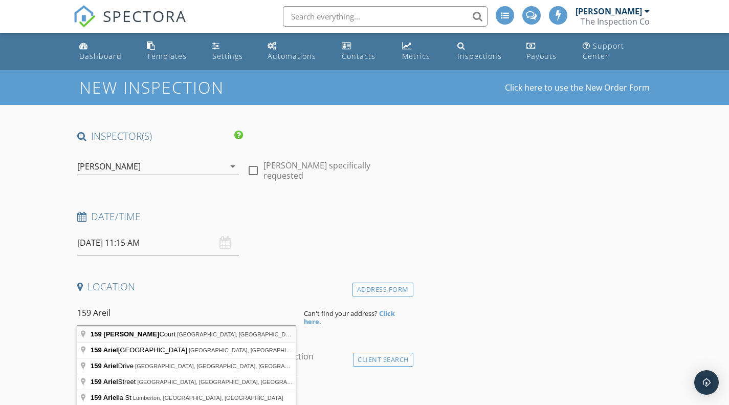
type input "159 Ariel Court, Mocksville, NC, USA"
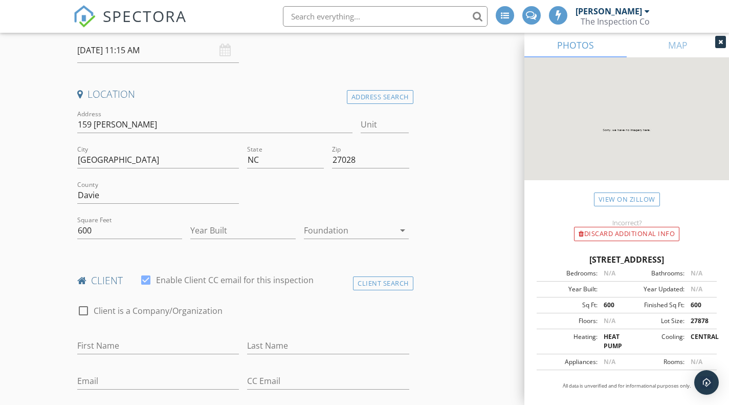
scroll to position [193, 0]
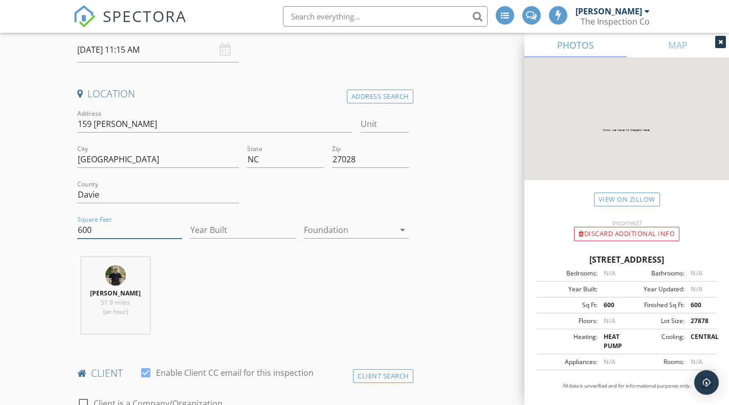
click at [124, 232] on input "600" at bounding box center [129, 229] width 105 height 17
type input "6"
type input "1155"
click at [234, 231] on input "Year Built" at bounding box center [242, 229] width 105 height 17
type input "2024"
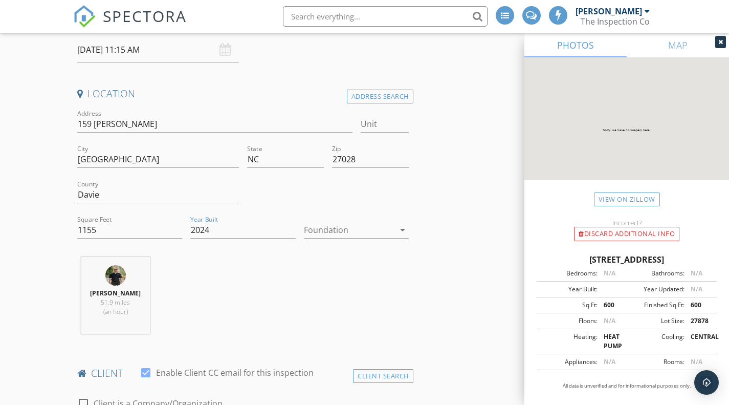
click at [400, 225] on icon "arrow_drop_down" at bounding box center [402, 230] width 12 height 12
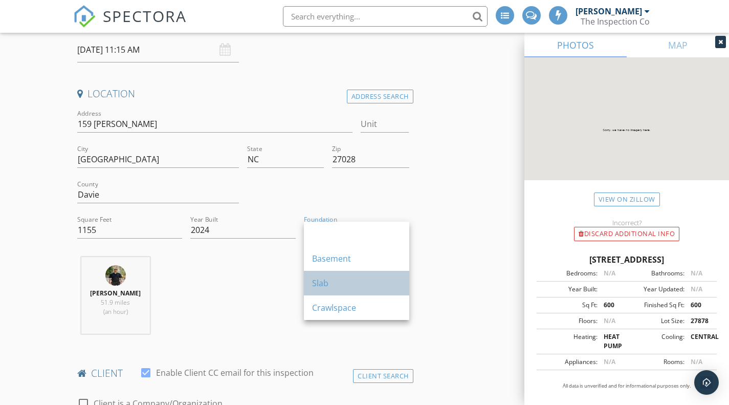
click at [349, 279] on div "Slab" at bounding box center [356, 283] width 89 height 12
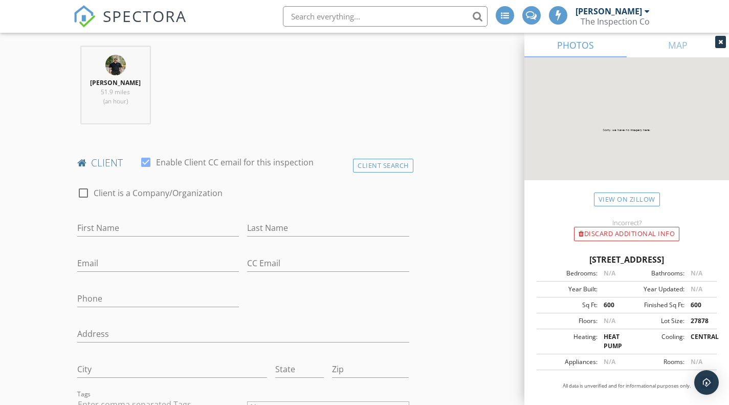
scroll to position [404, 0]
click at [213, 228] on input "First Name" at bounding box center [158, 226] width 162 height 17
type input "Pyhillis"
click at [145, 261] on input "Email" at bounding box center [158, 262] width 162 height 17
type input "[EMAIL_ADDRESS][DOMAIN_NAME]"
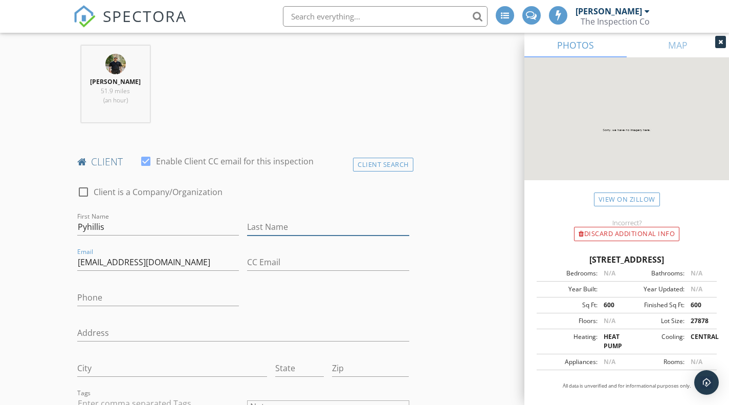
click at [314, 222] on input "Last Name" at bounding box center [328, 226] width 162 height 17
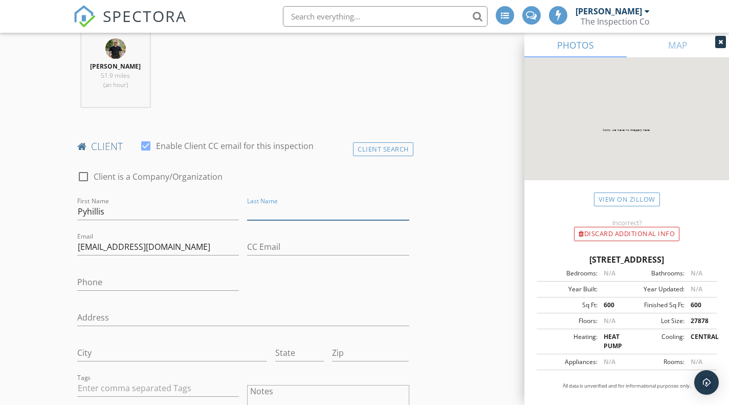
scroll to position [420, 0]
type input "[PERSON_NAME]"
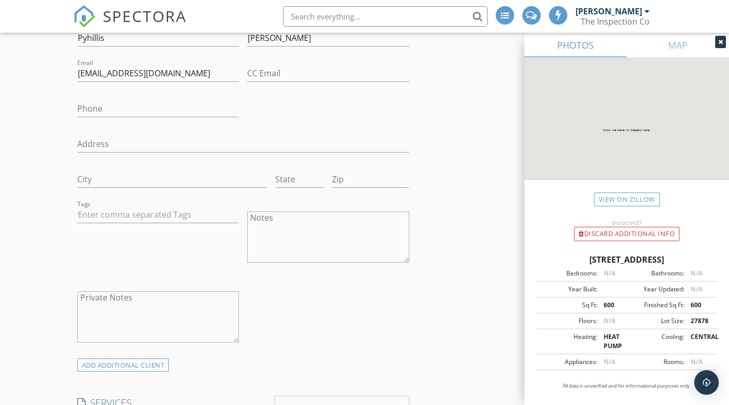
scroll to position [593, 0]
click at [720, 42] on icon at bounding box center [720, 42] width 5 height 6
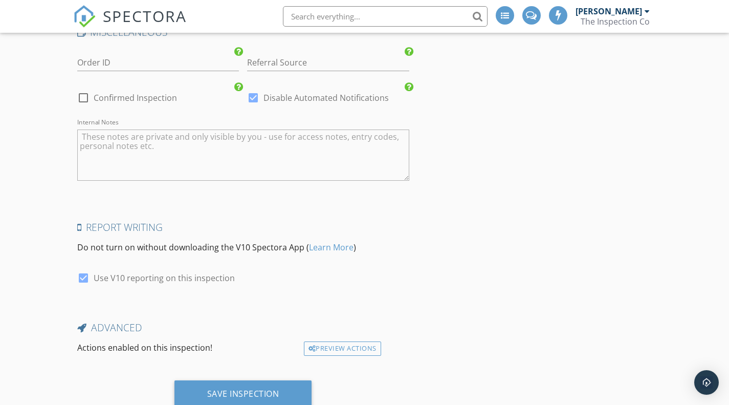
scroll to position [1689, 0]
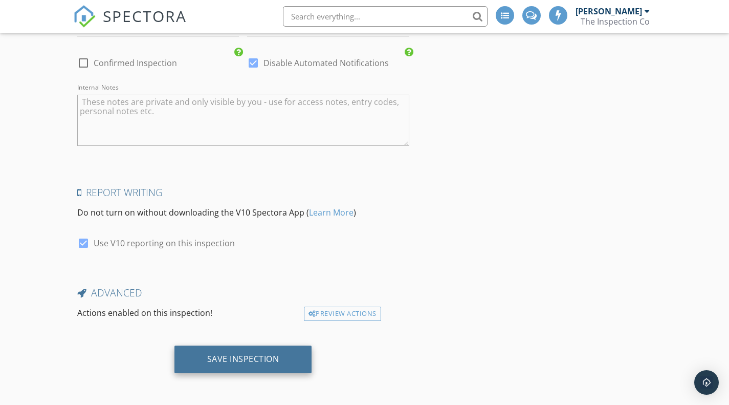
click at [236, 350] on div "Save Inspection" at bounding box center [243, 359] width 138 height 28
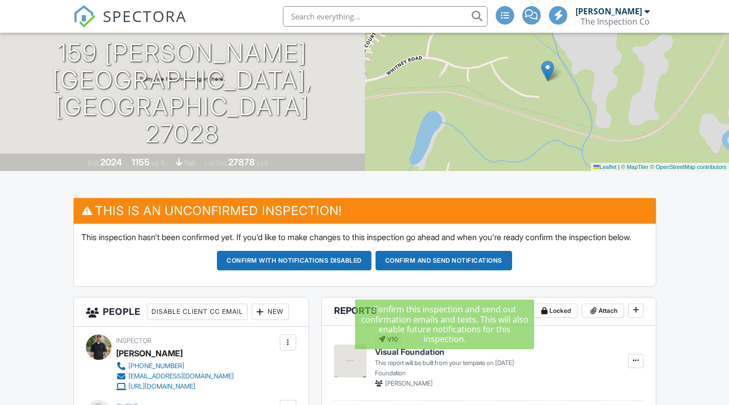
click at [478, 270] on button "Confirm and send notifications" at bounding box center [443, 260] width 137 height 19
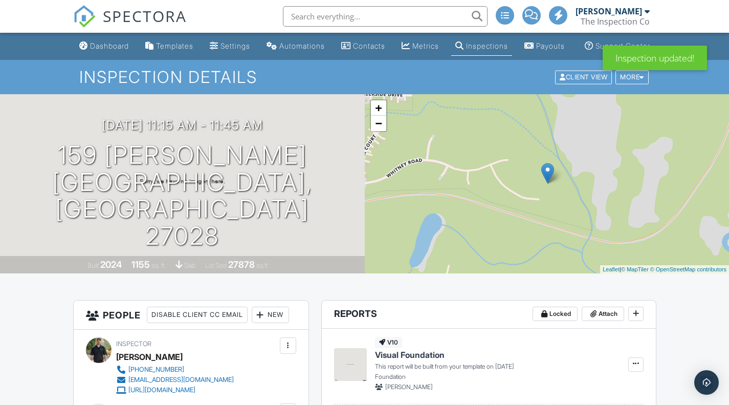
click at [263, 182] on h1 "159 Ariel Ct Mocksville, NC 27028" at bounding box center [182, 196] width 332 height 108
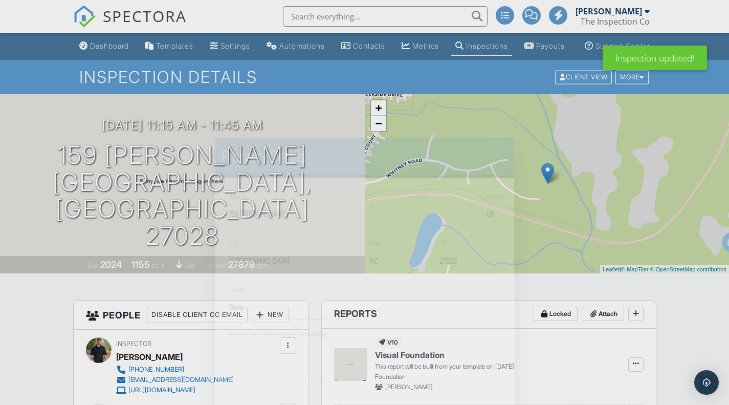
click at [272, 162] on h2 "Property Details" at bounding box center [364, 156] width 286 height 20
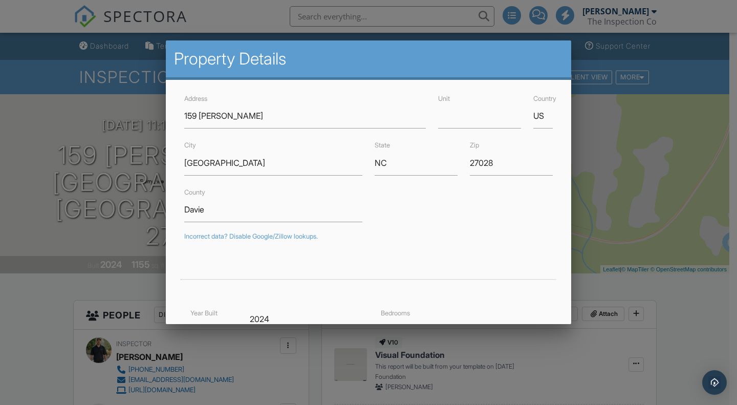
drag, startPoint x: 607, startPoint y: 299, endPoint x: 324, endPoint y: 287, distance: 283.6
click at [324, 287] on div at bounding box center [368, 273] width 381 height 45
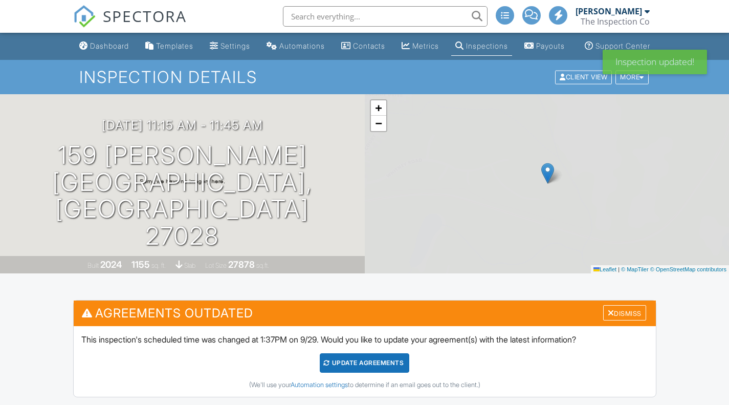
scroll to position [99, 0]
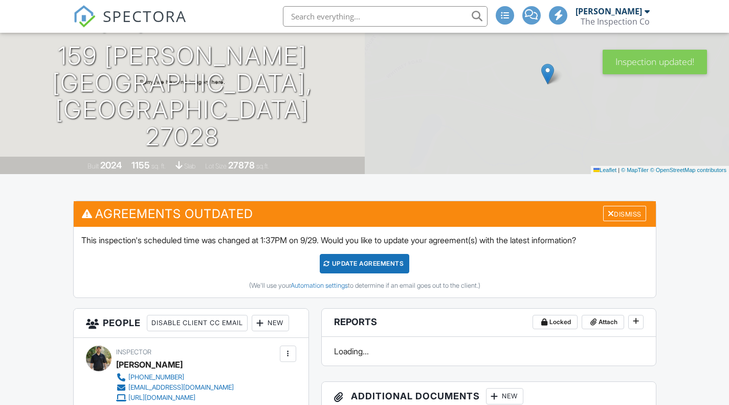
click at [393, 273] on div "Update Agreements" at bounding box center [365, 263] width 90 height 19
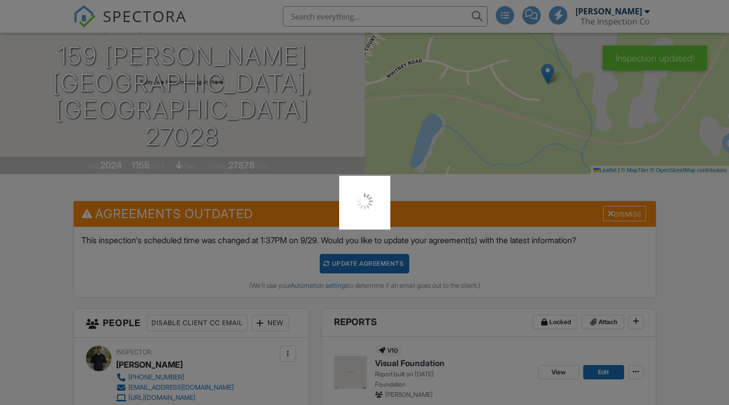
scroll to position [0, 0]
